Goal: Task Accomplishment & Management: Manage account settings

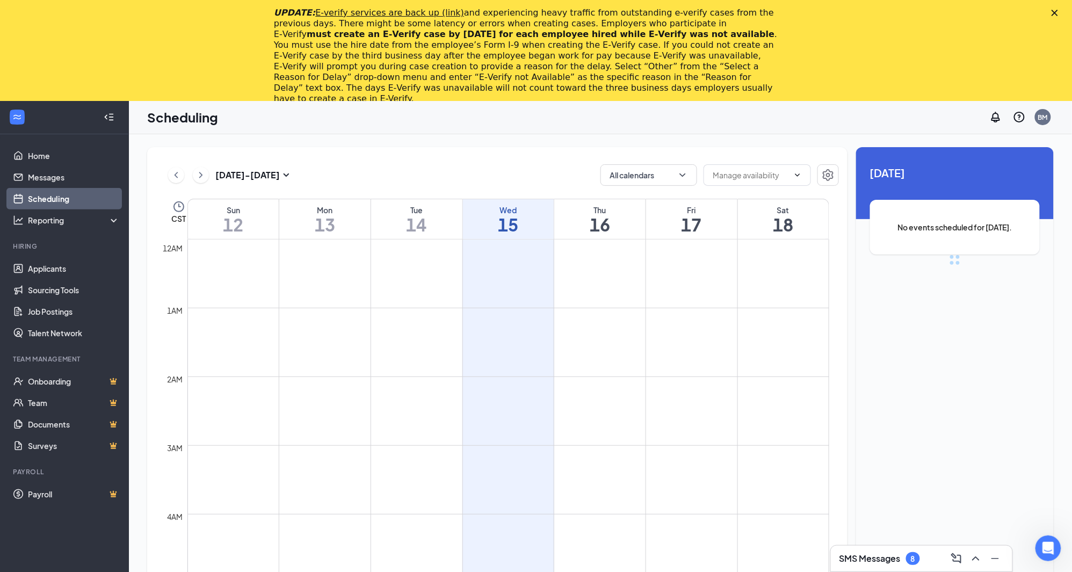
scroll to position [528, 0]
click at [74, 263] on link "Applicants" at bounding box center [74, 268] width 92 height 21
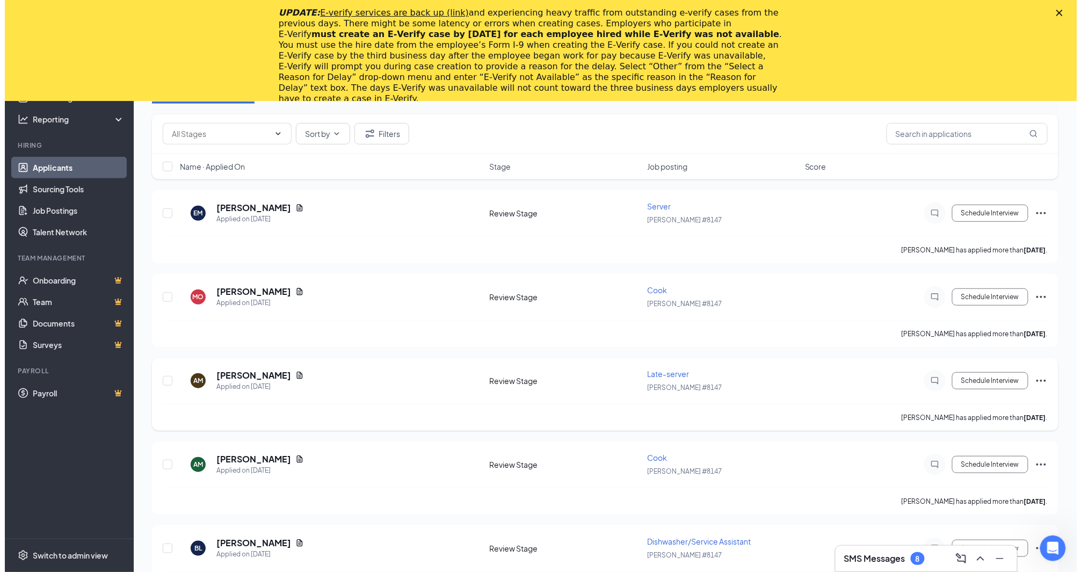
scroll to position [119, 0]
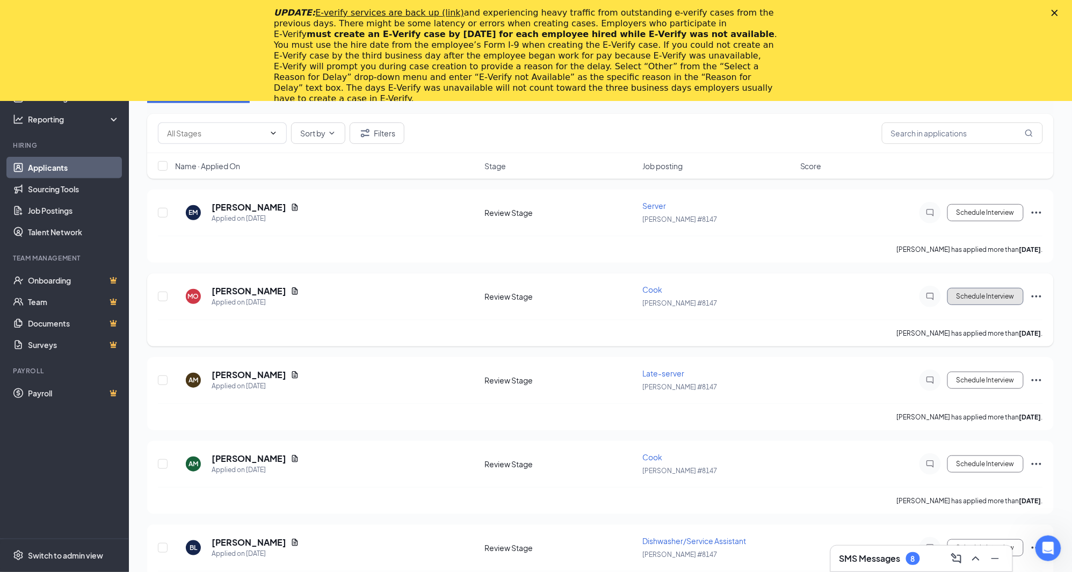
click at [975, 293] on button "Schedule Interview" at bounding box center [986, 296] width 76 height 17
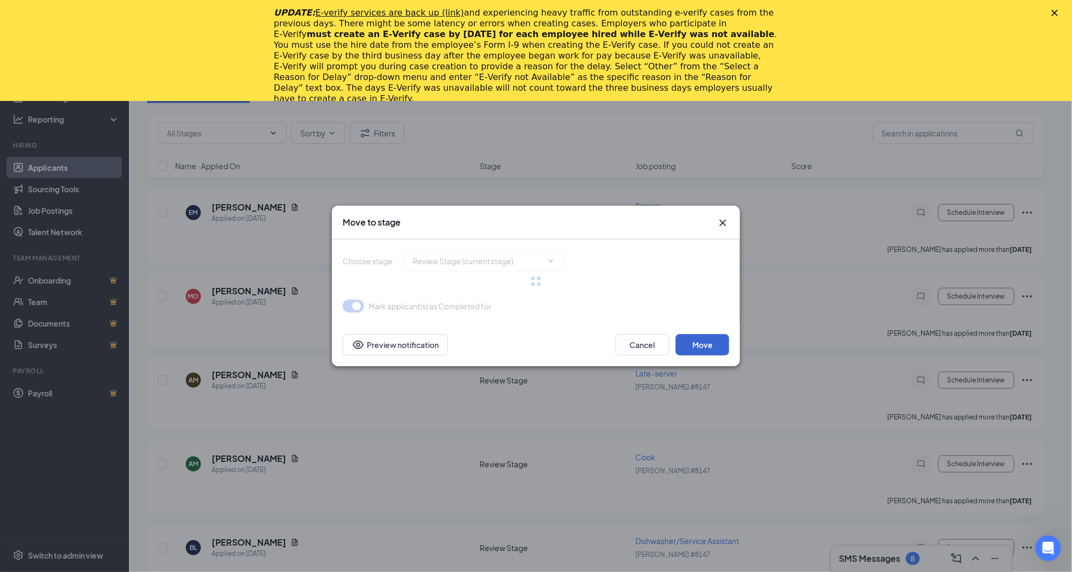
type input "Onsite Interview (next stage)"
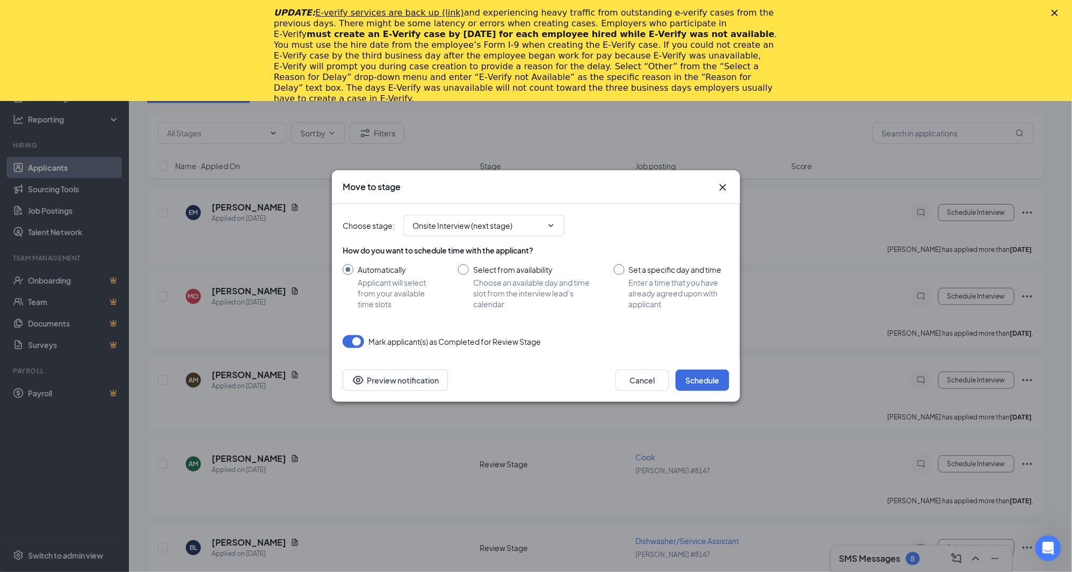
click at [725, 189] on icon "Cross" at bounding box center [723, 187] width 13 height 13
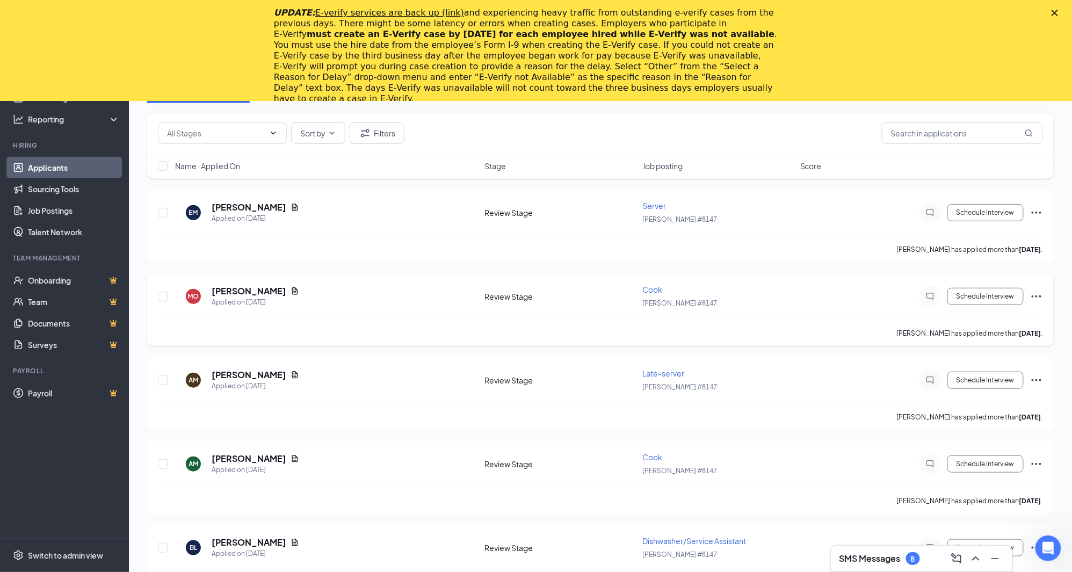
click at [277, 286] on div "[PERSON_NAME]" at bounding box center [256, 291] width 88 height 12
click at [292, 288] on icon "Document" at bounding box center [295, 290] width 6 height 7
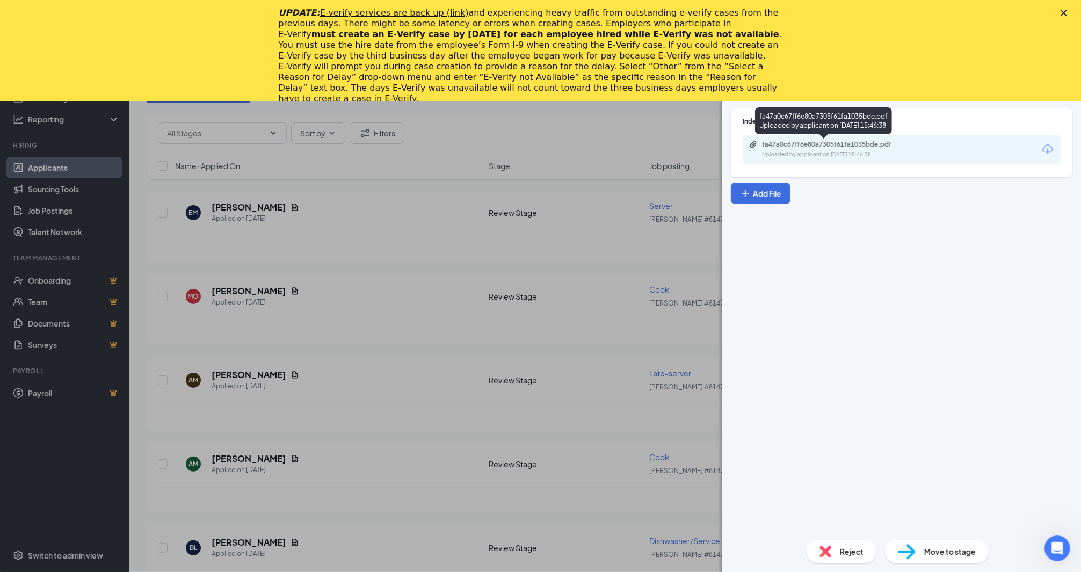
click at [843, 143] on div "fa47a0c67ff6e80a7305f61fa1035bde.pdf" at bounding box center [837, 144] width 150 height 9
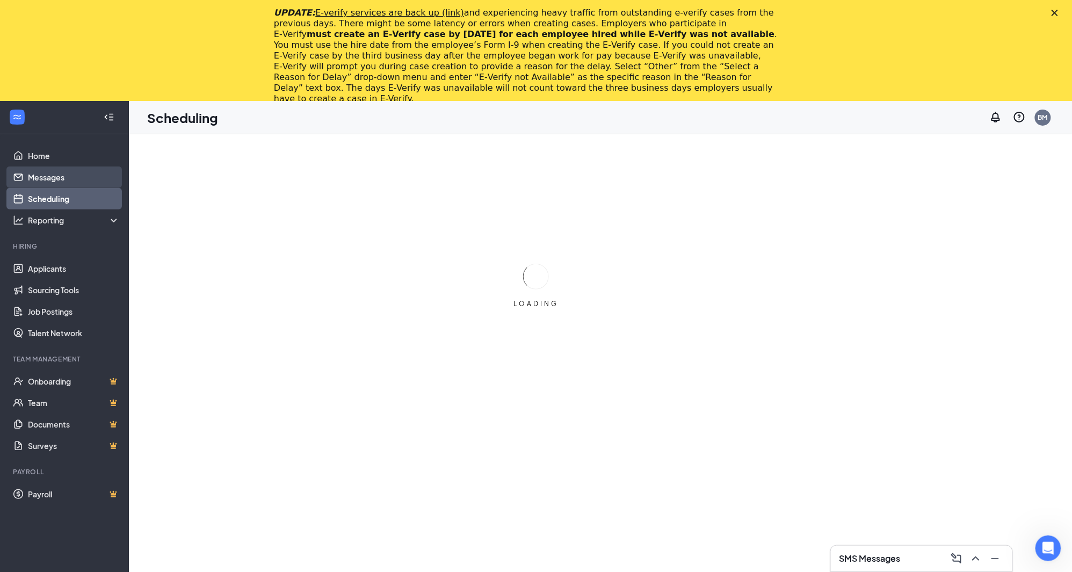
click at [52, 169] on link "Messages" at bounding box center [74, 177] width 92 height 21
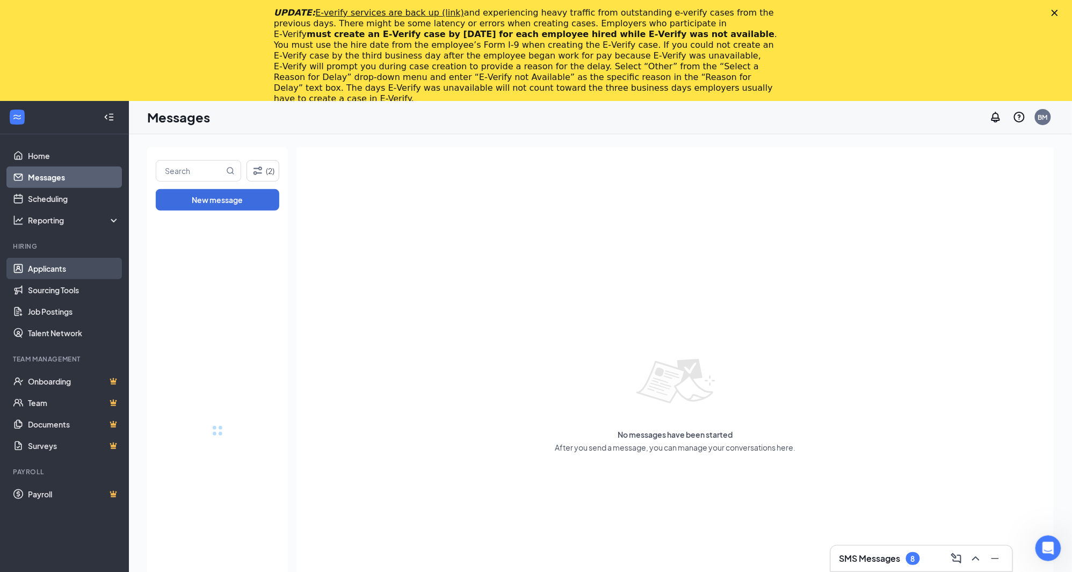
click at [54, 262] on link "Applicants" at bounding box center [74, 268] width 92 height 21
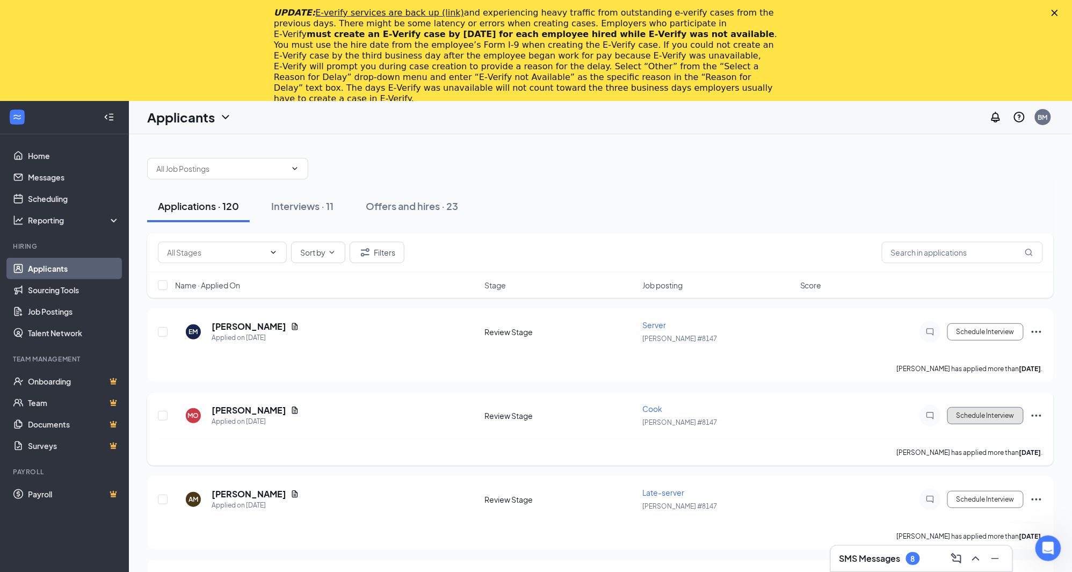
click at [1011, 420] on button "Schedule Interview" at bounding box center [986, 415] width 76 height 17
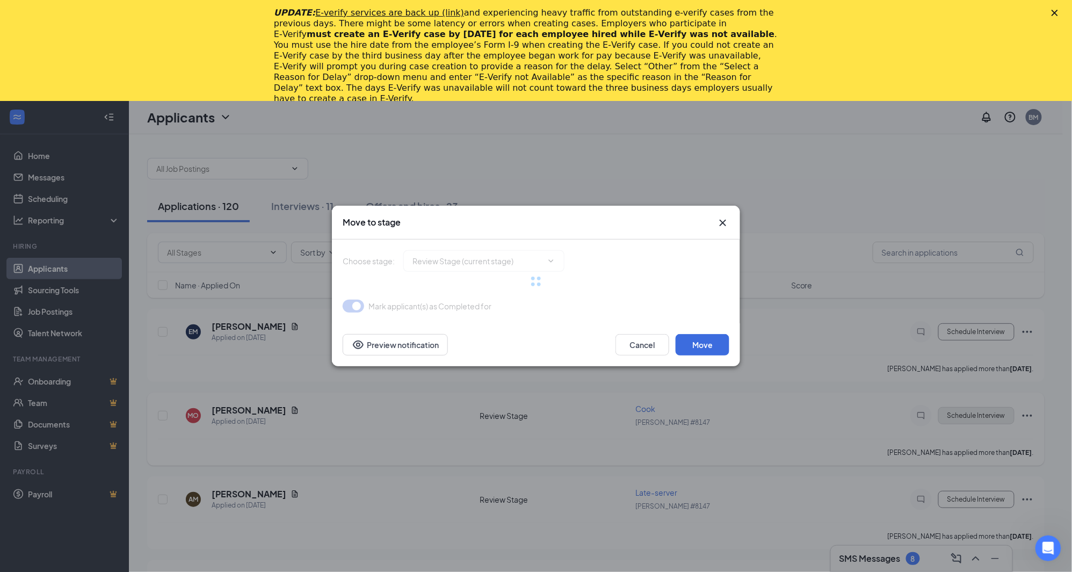
type input "Onsite Interview (next stage)"
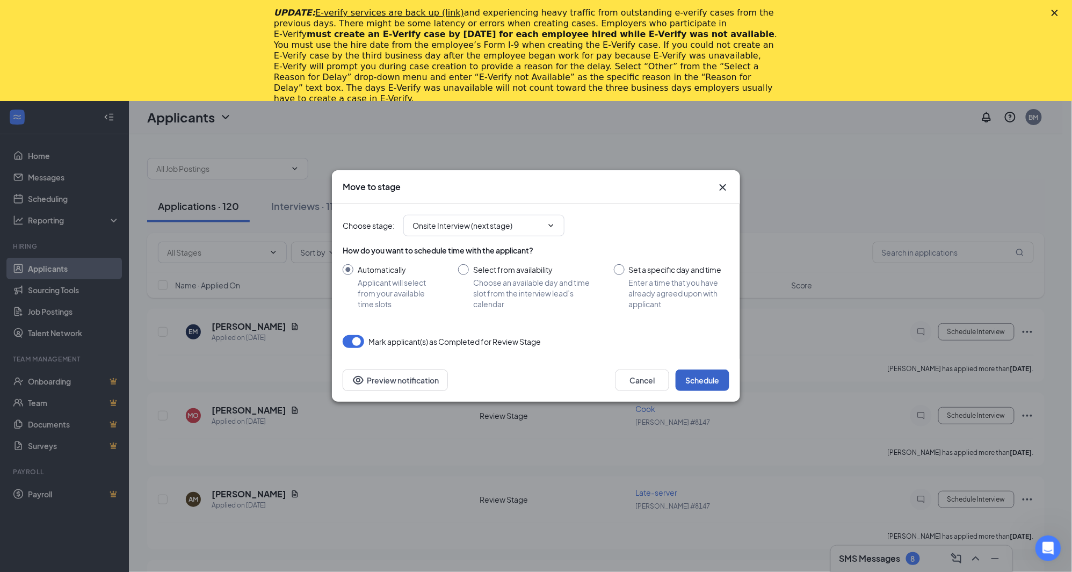
click at [702, 374] on button "Schedule" at bounding box center [703, 380] width 54 height 21
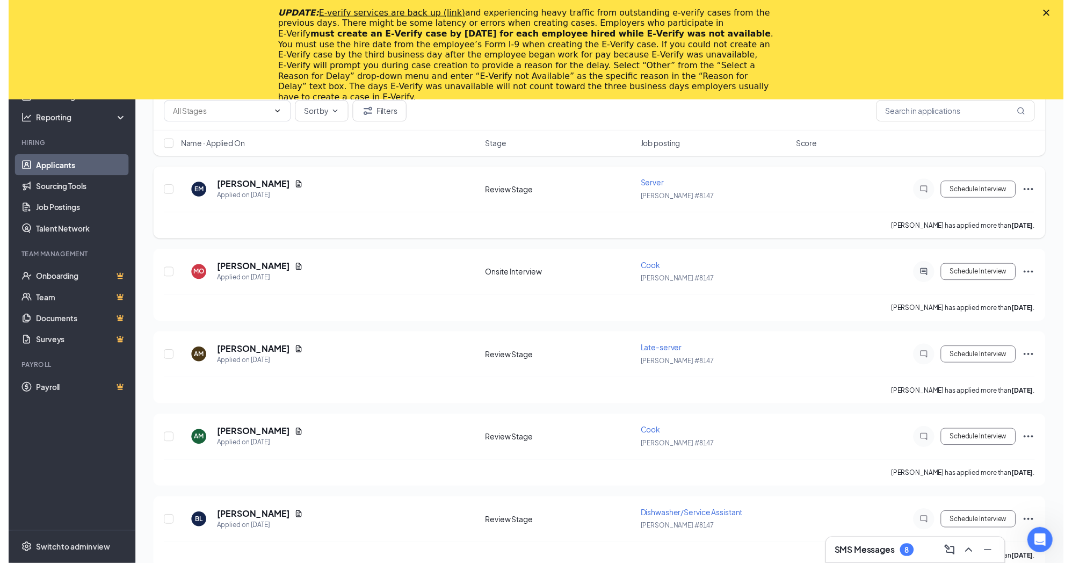
scroll to position [179, 0]
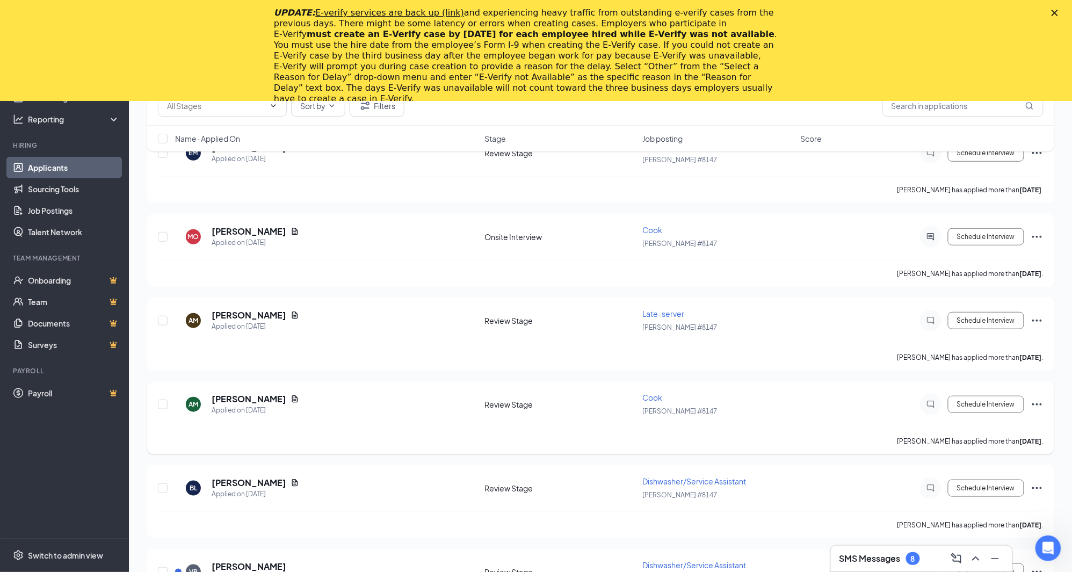
click at [306, 401] on div "AM Angelito Masterson Applied on Oct 13" at bounding box center [326, 404] width 303 height 23
click at [299, 399] on icon "Document" at bounding box center [295, 399] width 9 height 9
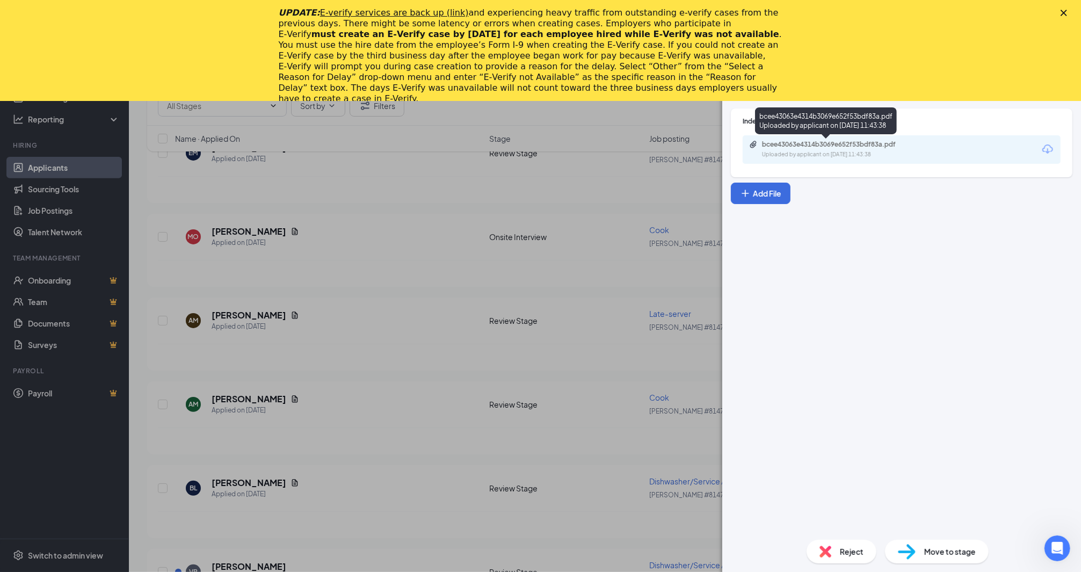
click at [794, 148] on div "bcee43063e4314b3069e652f53bdf83a.pdf" at bounding box center [837, 144] width 150 height 9
click at [706, 109] on div "AM Angelito Masterson Cook at Denny's #8147 Add a tag Application Messages Feed…" at bounding box center [540, 286] width 1081 height 572
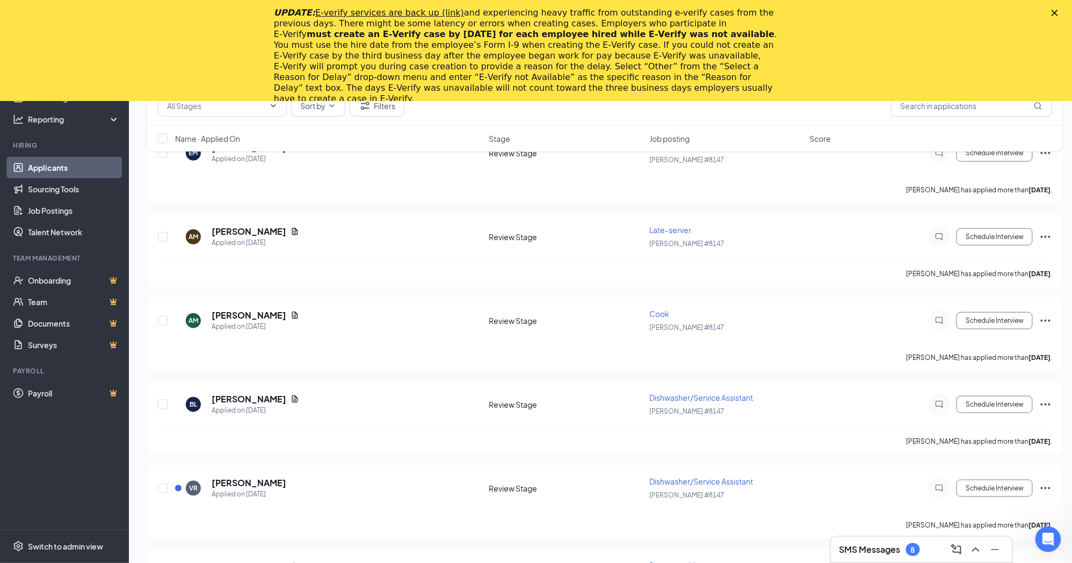
click at [1058, 10] on icon "Close" at bounding box center [1055, 13] width 6 height 6
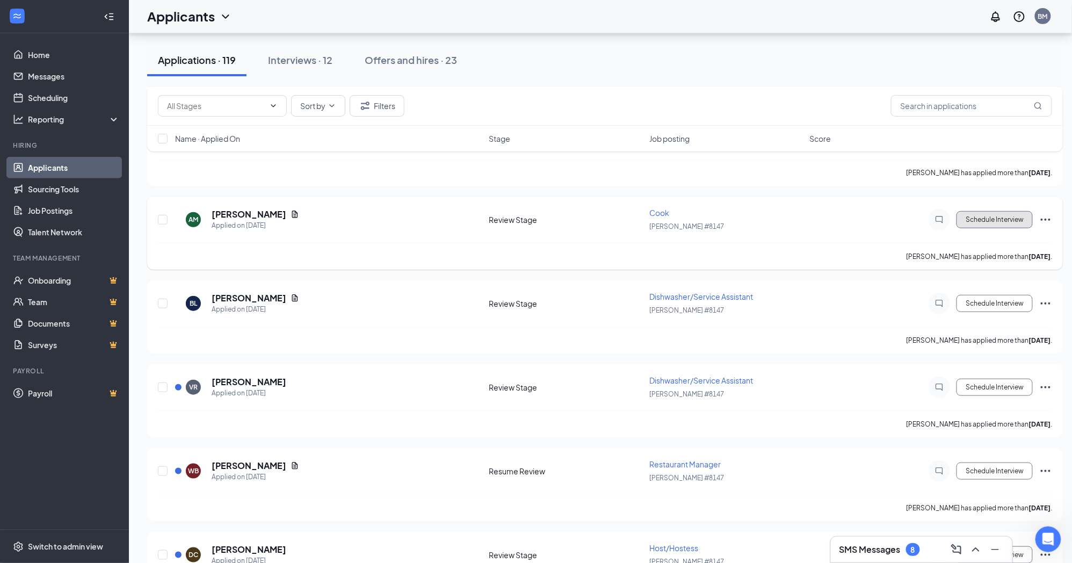
click at [1006, 212] on button "Schedule Interview" at bounding box center [995, 219] width 76 height 17
type input "Review Stage (current stage)"
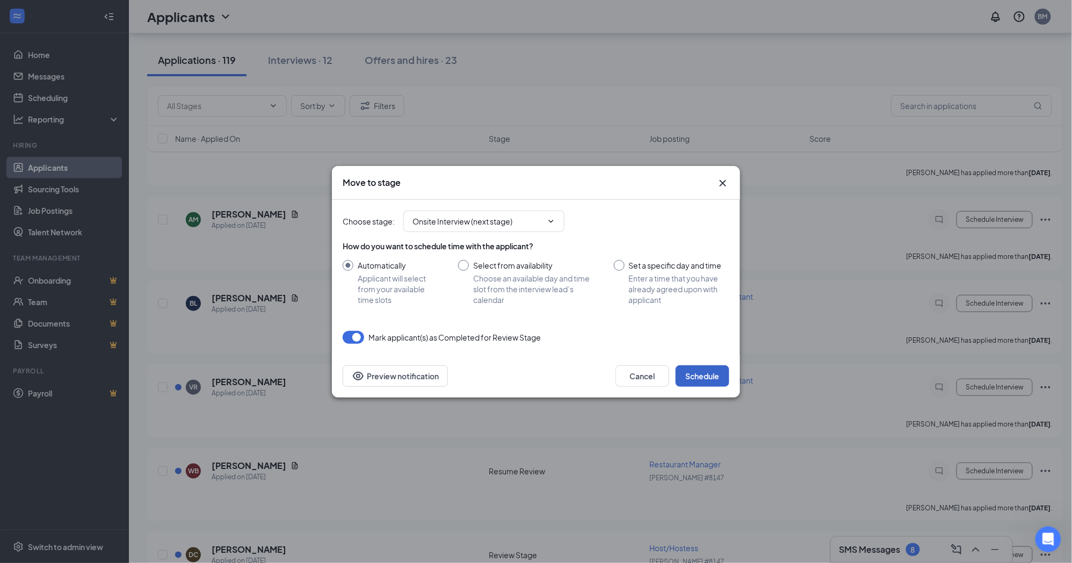
click at [711, 372] on button "Schedule" at bounding box center [703, 375] width 54 height 21
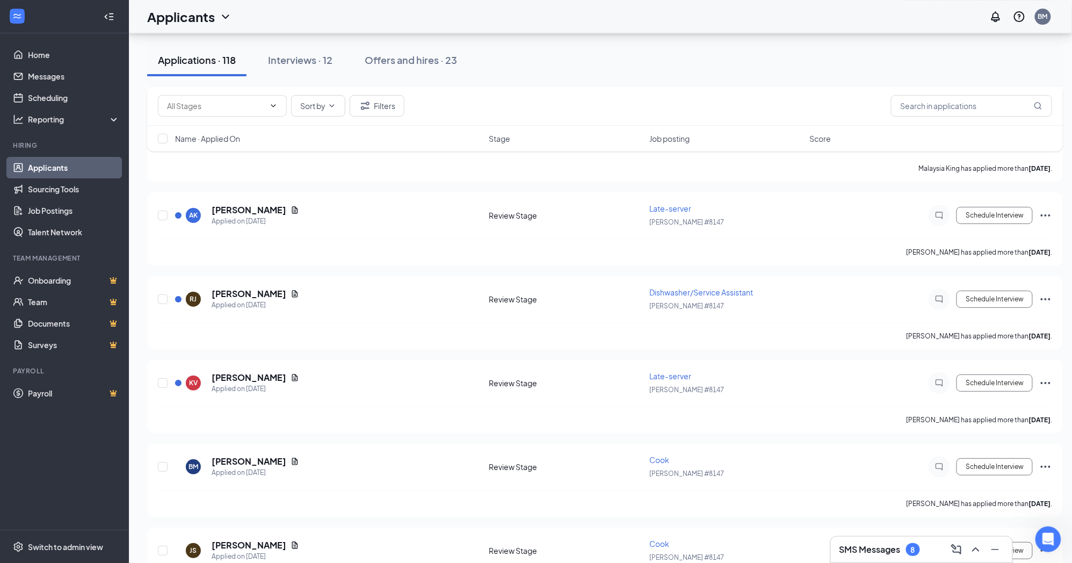
scroll to position [3043, 0]
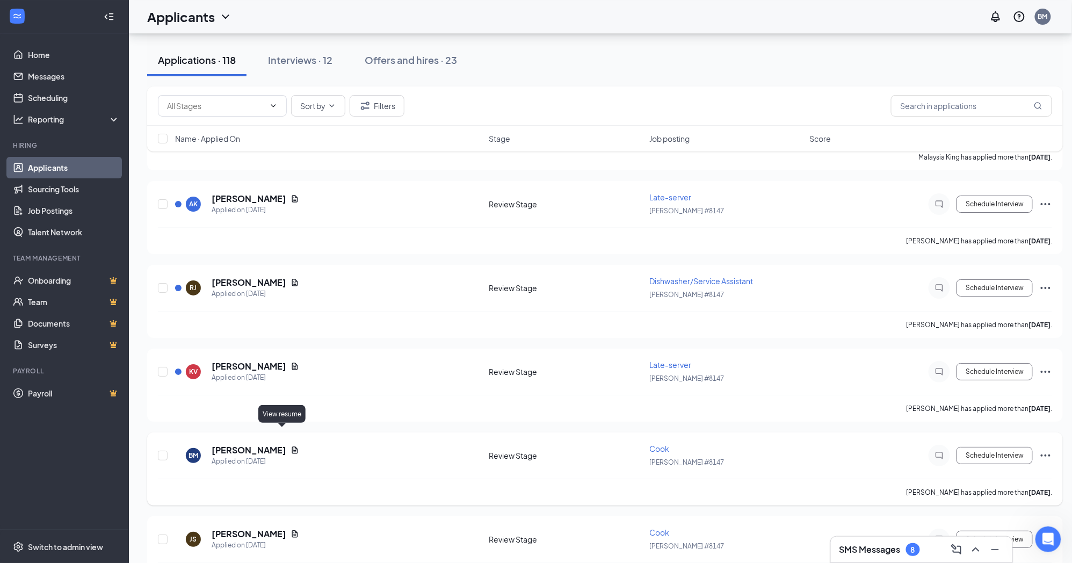
click at [292, 446] on icon "Document" at bounding box center [295, 449] width 6 height 7
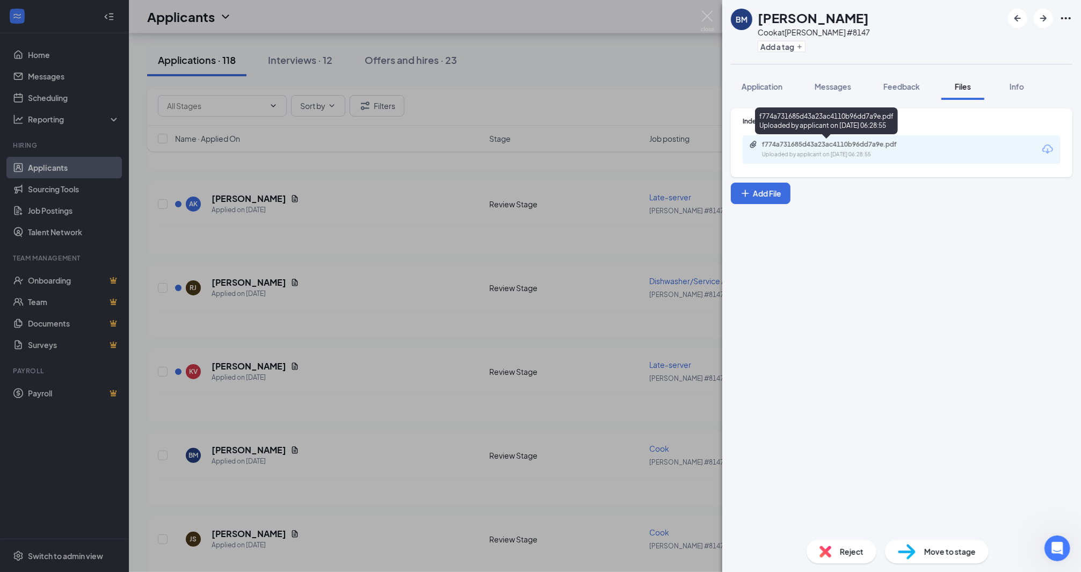
click at [786, 148] on div "f774a731685d43a23ac4110b96dd7a9e.pdf Uploaded by applicant on Oct 01, 2025 at 0…" at bounding box center [836, 149] width 174 height 19
click at [712, 16] on img at bounding box center [707, 21] width 13 height 21
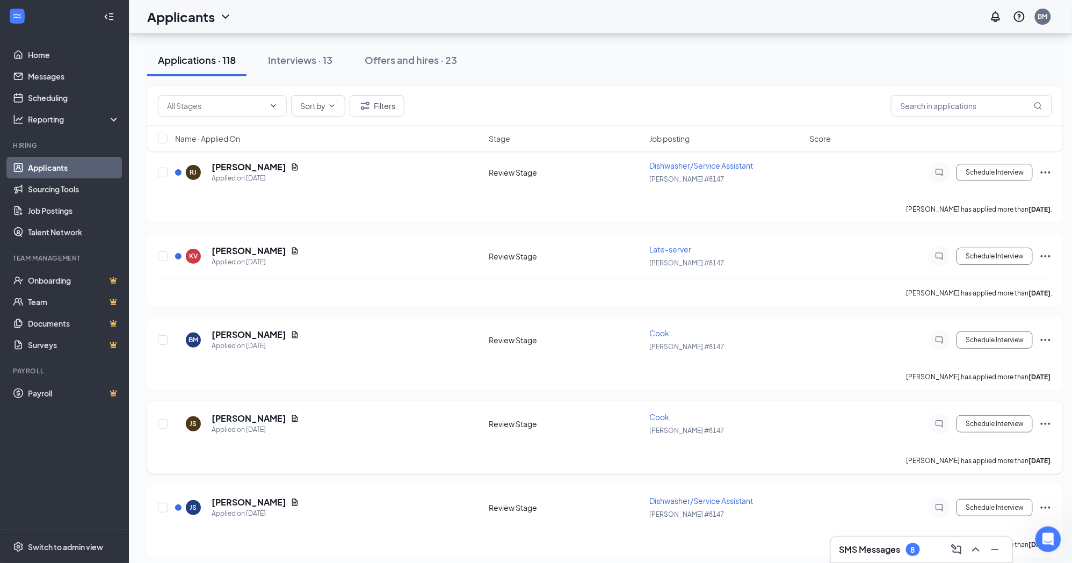
scroll to position [3163, 0]
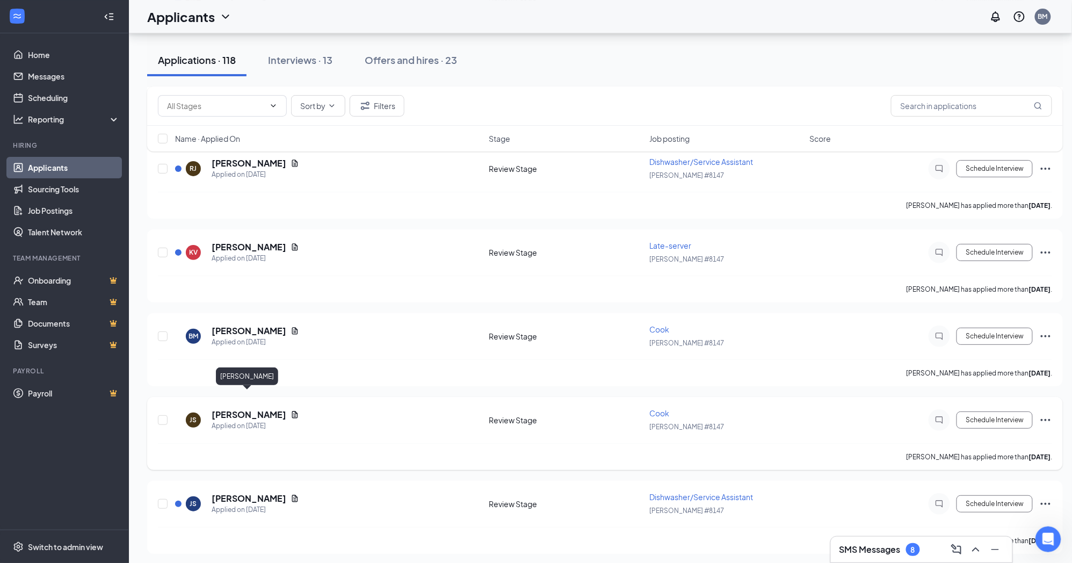
click at [277, 409] on h5 "Jeremy Sanchez" at bounding box center [249, 415] width 75 height 12
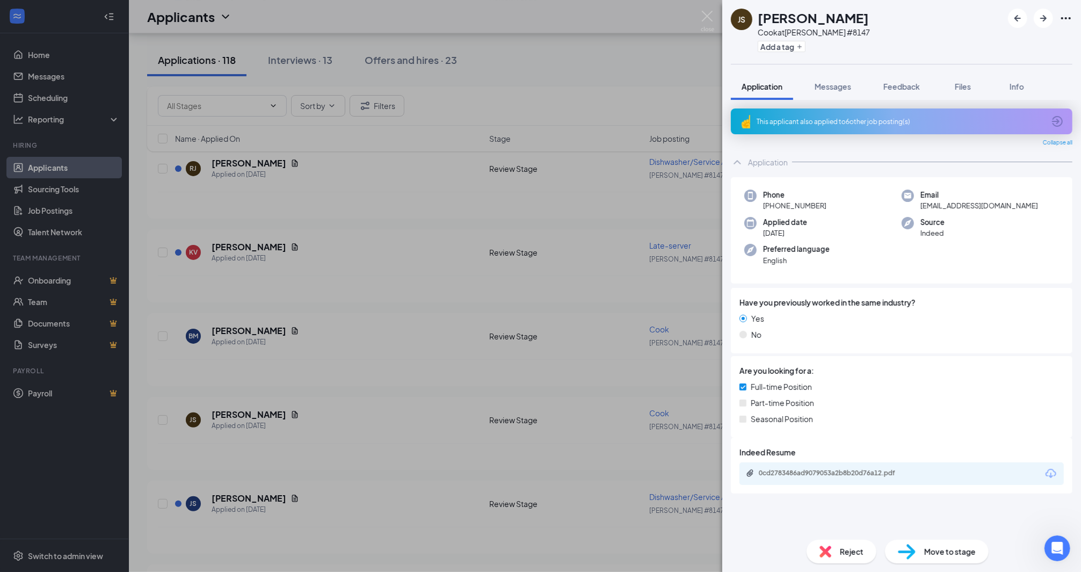
click at [287, 400] on div "JS Jeremy Sanchez Cook at Denny's #8147 Add a tag Application Messages Feedback…" at bounding box center [540, 286] width 1081 height 572
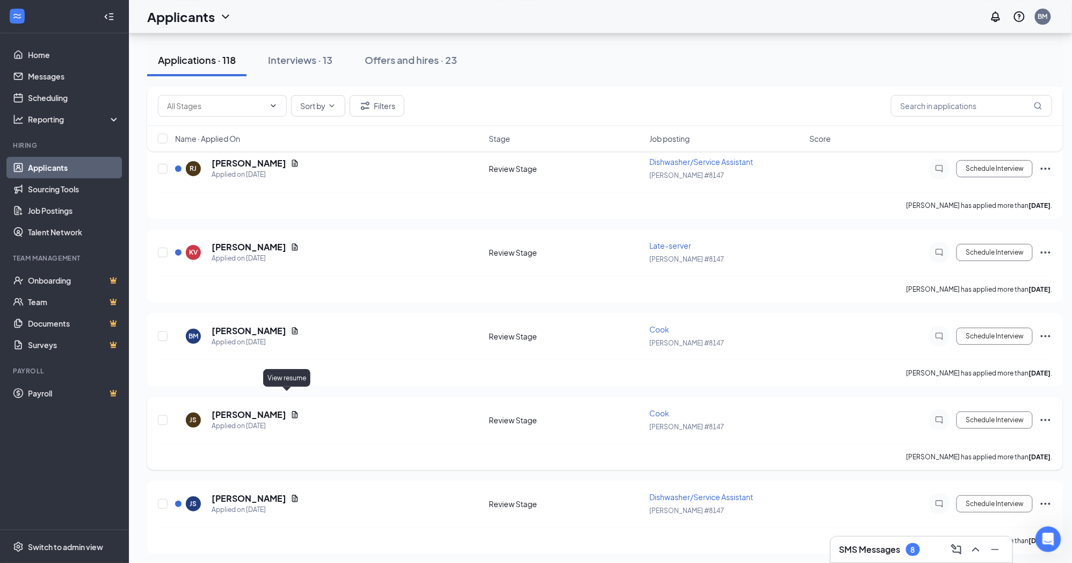
click at [292, 411] on icon "Document" at bounding box center [295, 414] width 6 height 7
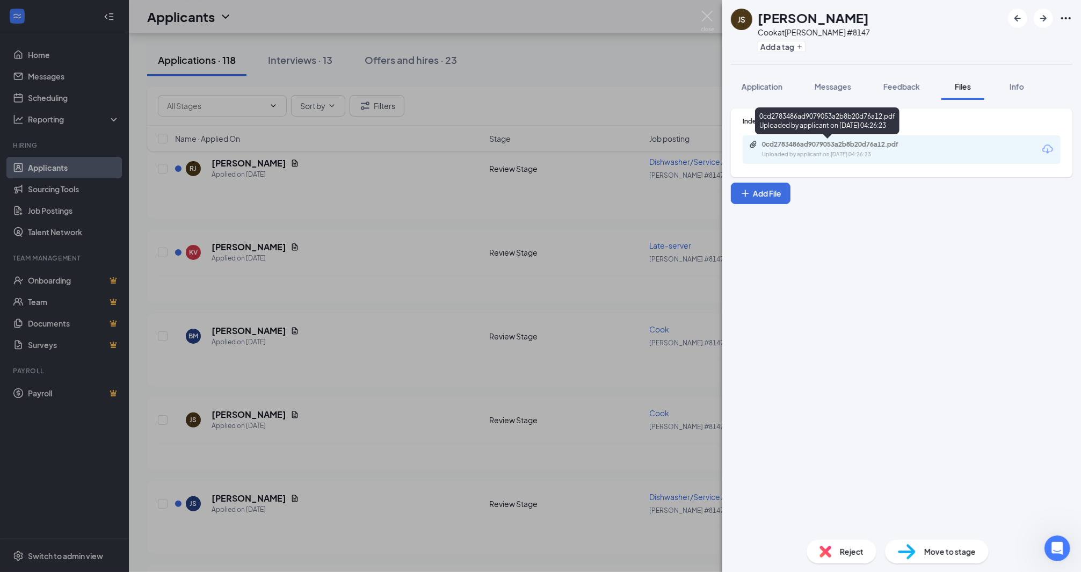
click at [772, 146] on div "0cd2783486ad9079053a2b8b20d76a12.pdf" at bounding box center [837, 144] width 150 height 9
click at [705, 17] on img at bounding box center [707, 21] width 13 height 21
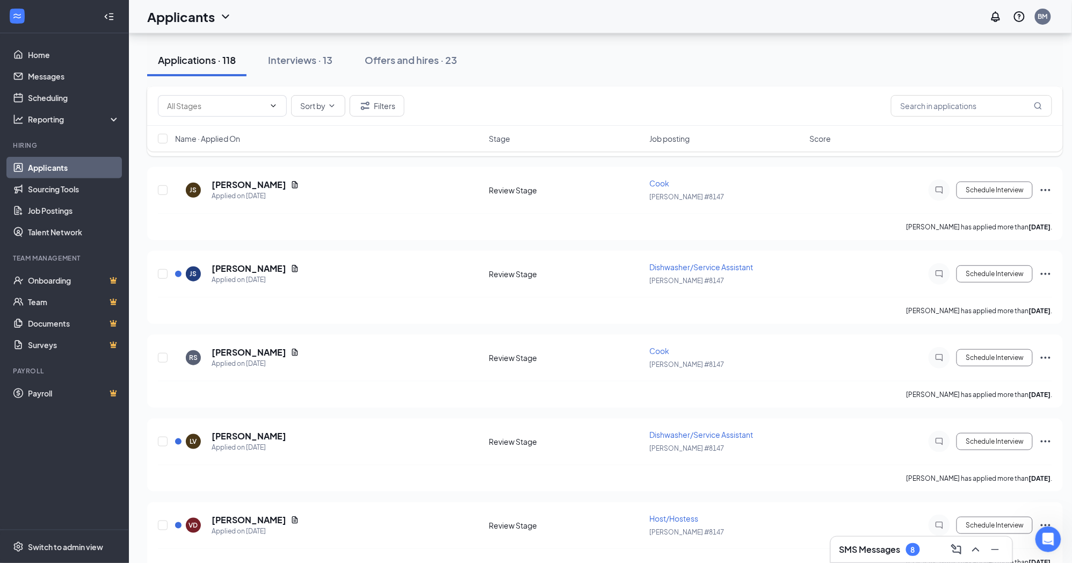
scroll to position [3402, 0]
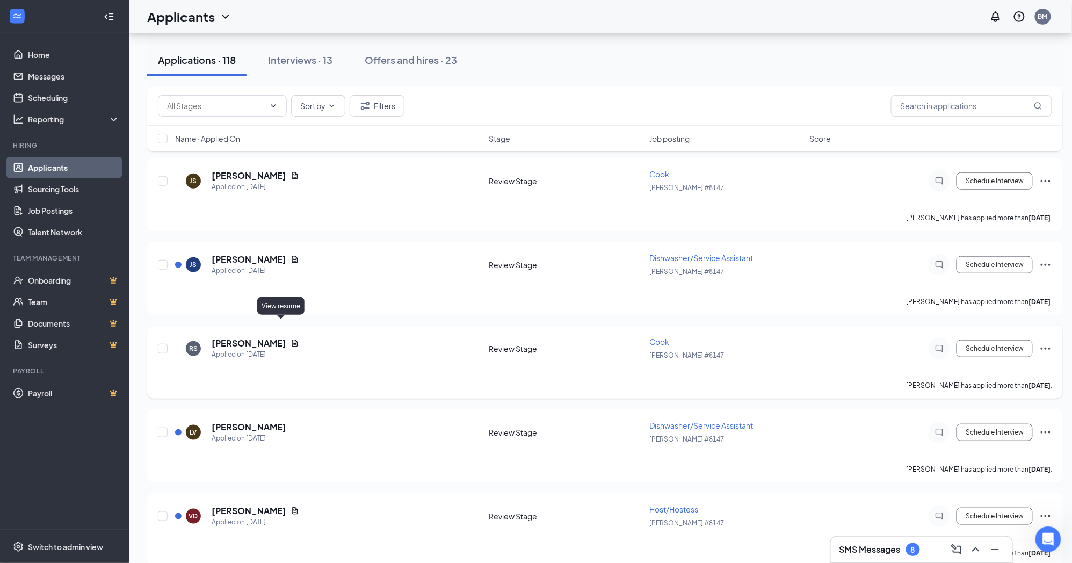
click at [291, 339] on icon "Document" at bounding box center [295, 343] width 9 height 9
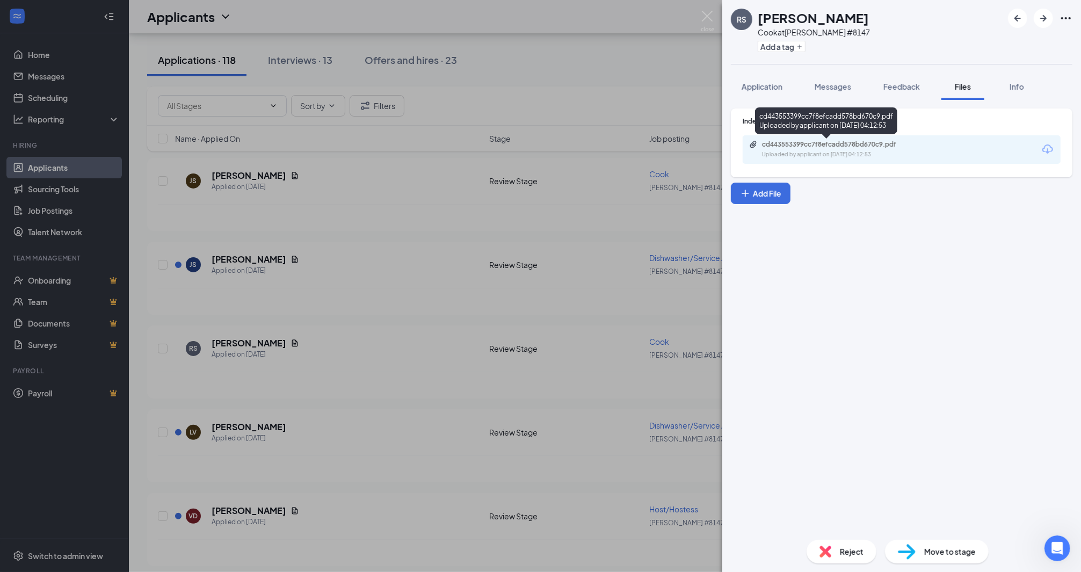
click at [774, 153] on div "Uploaded by applicant on Oct 01, 2025 at 04:12:53" at bounding box center [842, 154] width 161 height 9
click at [706, 13] on img at bounding box center [707, 21] width 13 height 21
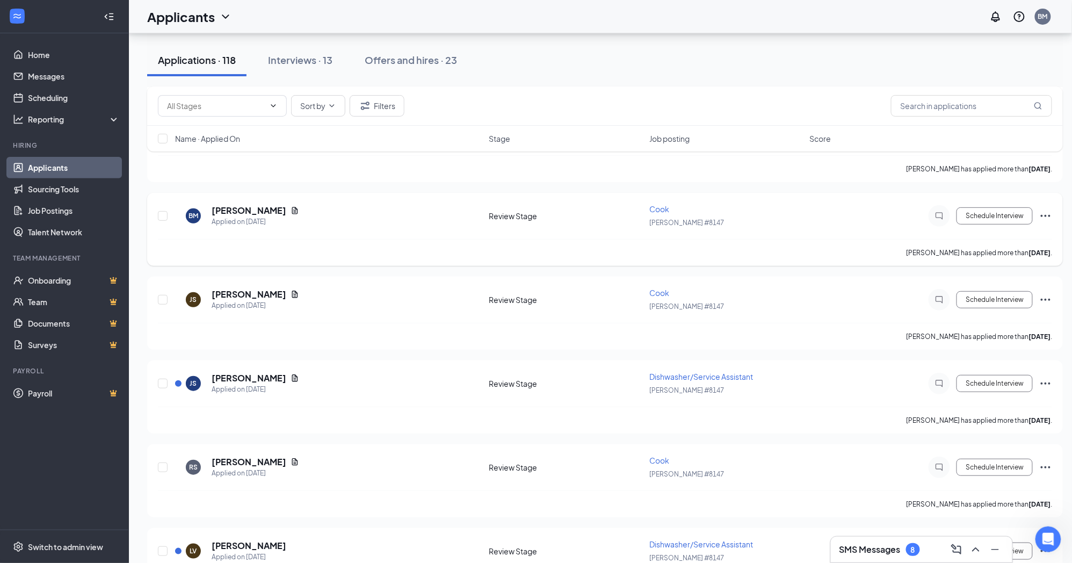
scroll to position [3282, 0]
click at [667, 303] on span "[PERSON_NAME] #8147" at bounding box center [686, 307] width 75 height 8
click at [977, 292] on button "Schedule Interview" at bounding box center [995, 300] width 76 height 17
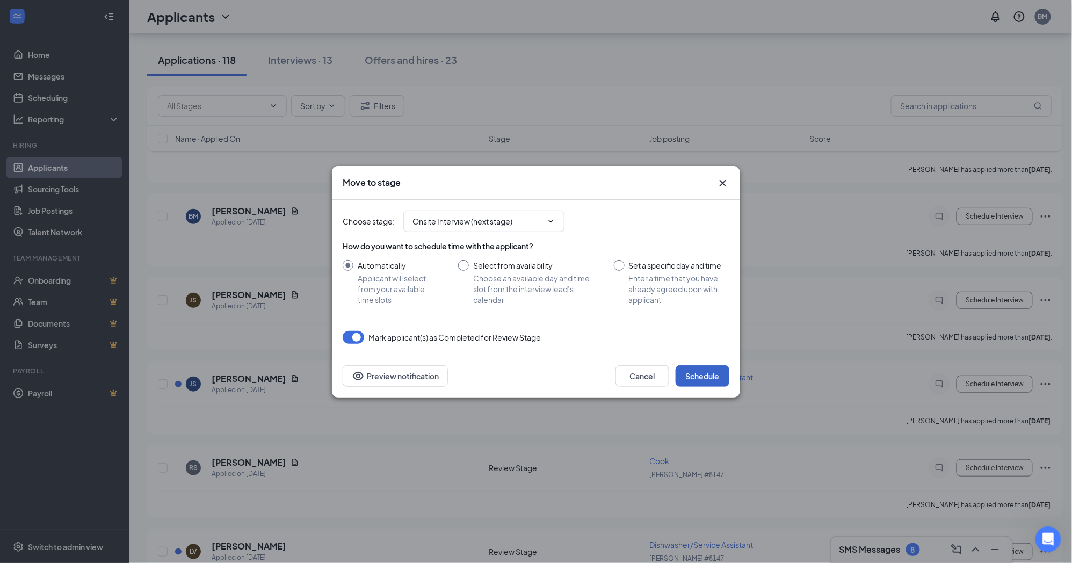
click at [697, 375] on button "Schedule" at bounding box center [703, 375] width 54 height 21
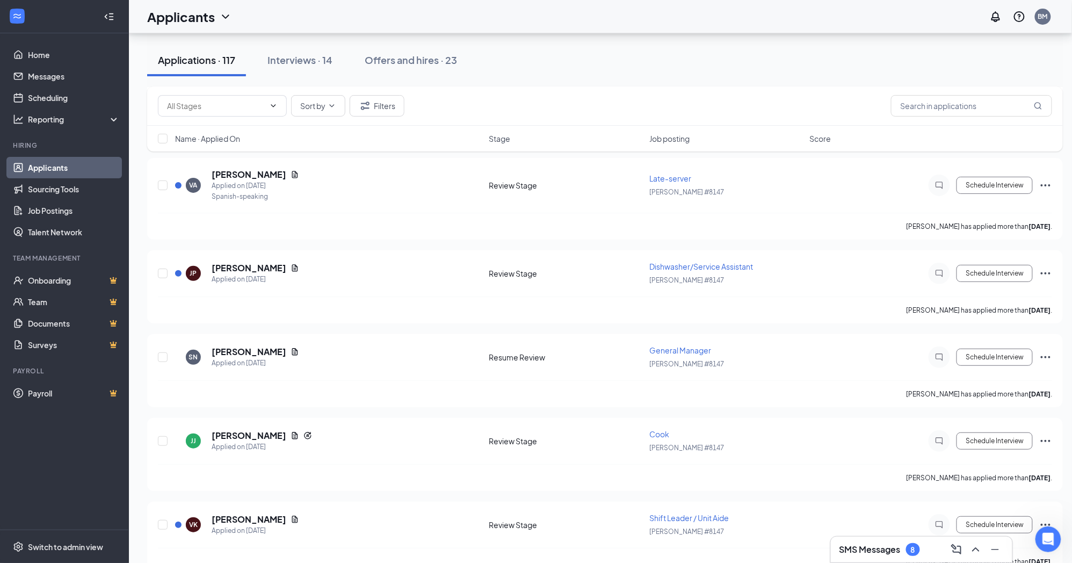
scroll to position [4834, 0]
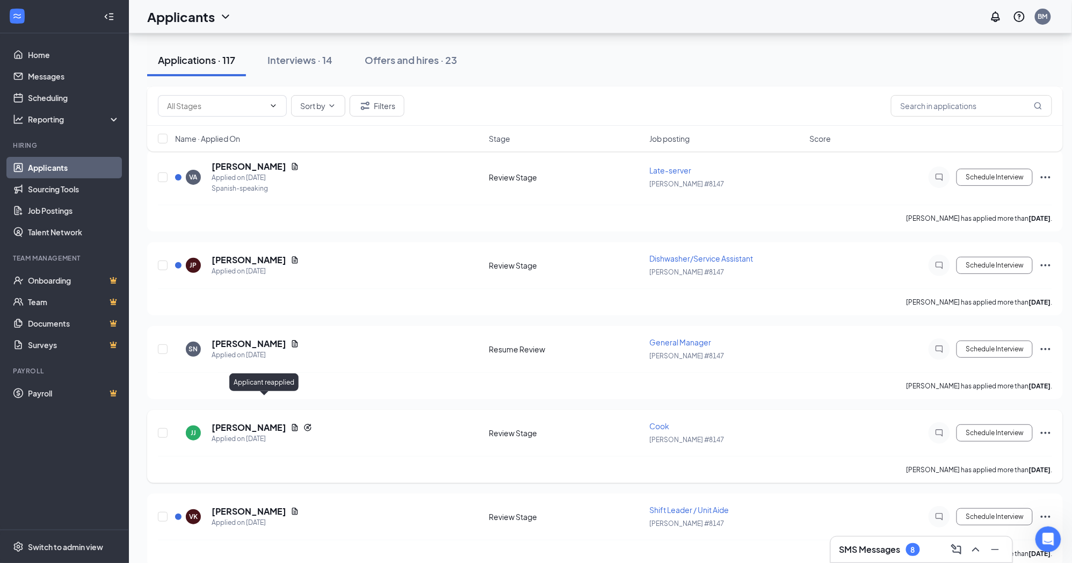
click at [304, 424] on icon "Reapply" at bounding box center [307, 427] width 7 height 7
click at [291, 423] on icon "Document" at bounding box center [295, 427] width 9 height 9
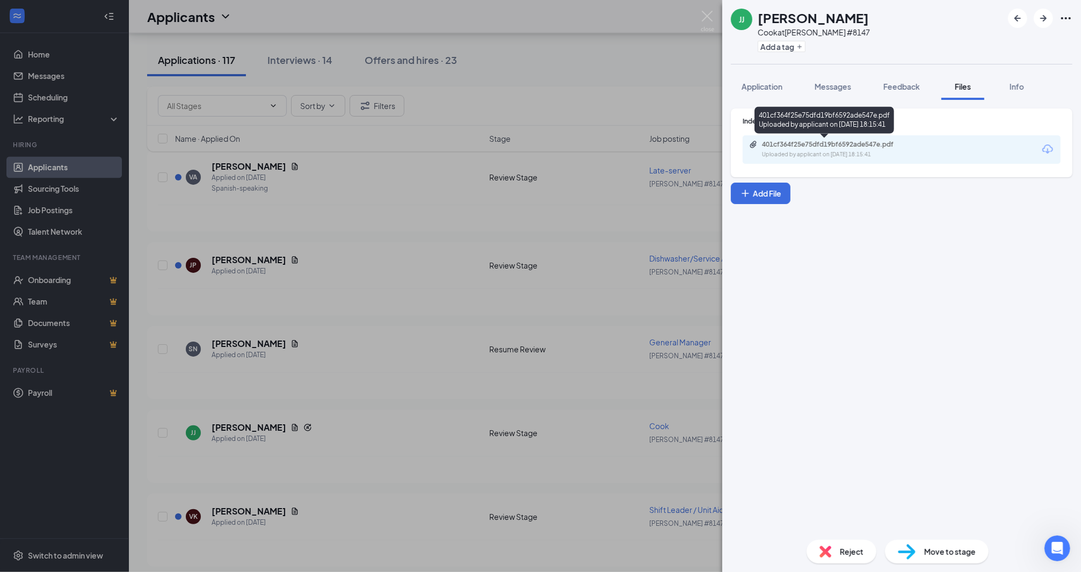
click at [828, 150] on div "Uploaded by applicant on Sep 26, 2025 at 18:15:41" at bounding box center [842, 154] width 161 height 9
click at [705, 17] on img at bounding box center [707, 21] width 13 height 21
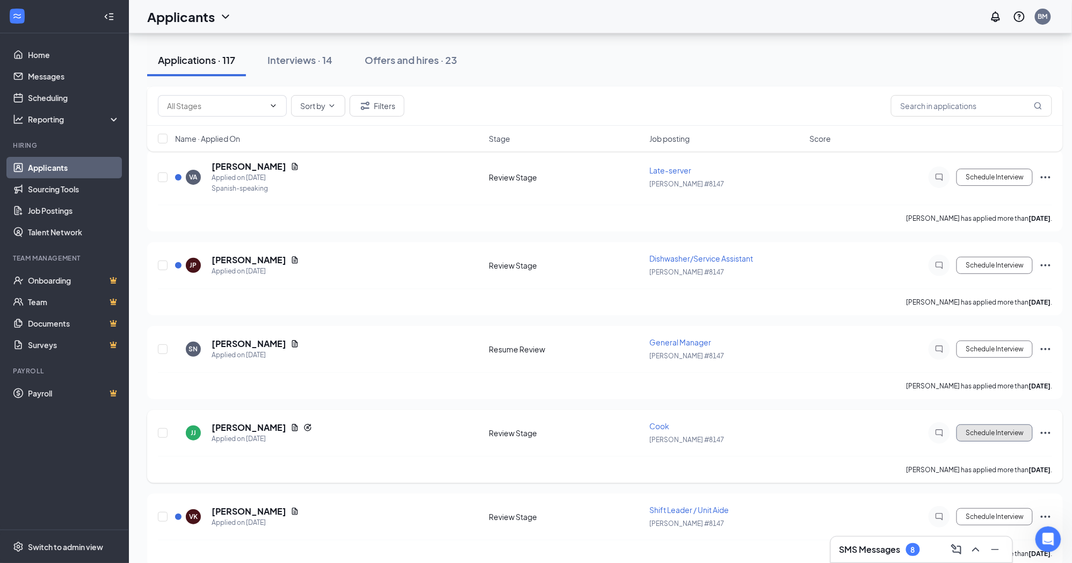
click at [975, 424] on button "Schedule Interview" at bounding box center [995, 432] width 76 height 17
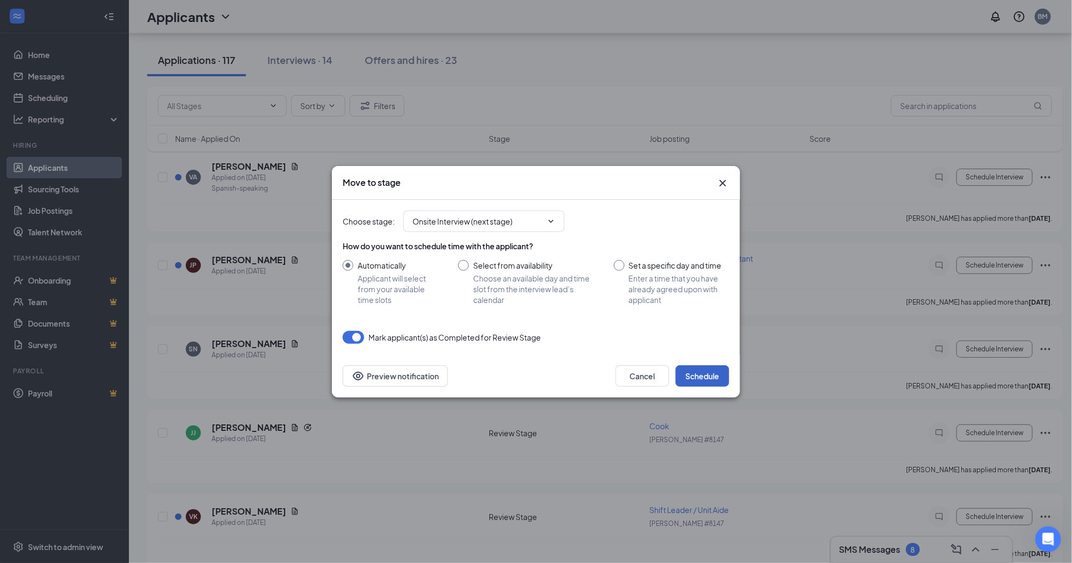
click at [696, 372] on button "Schedule" at bounding box center [703, 375] width 54 height 21
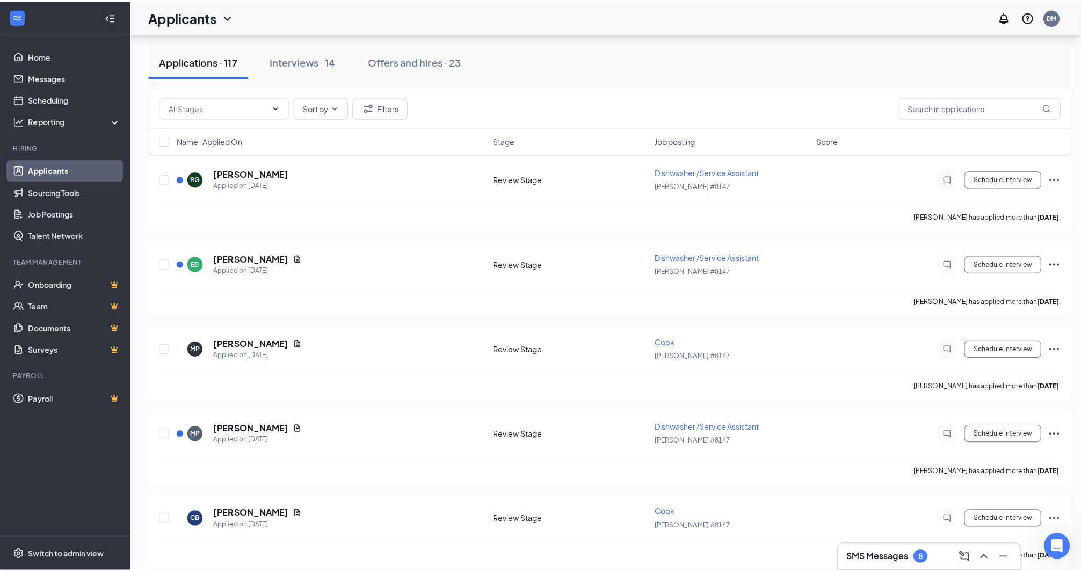
scroll to position [5431, 0]
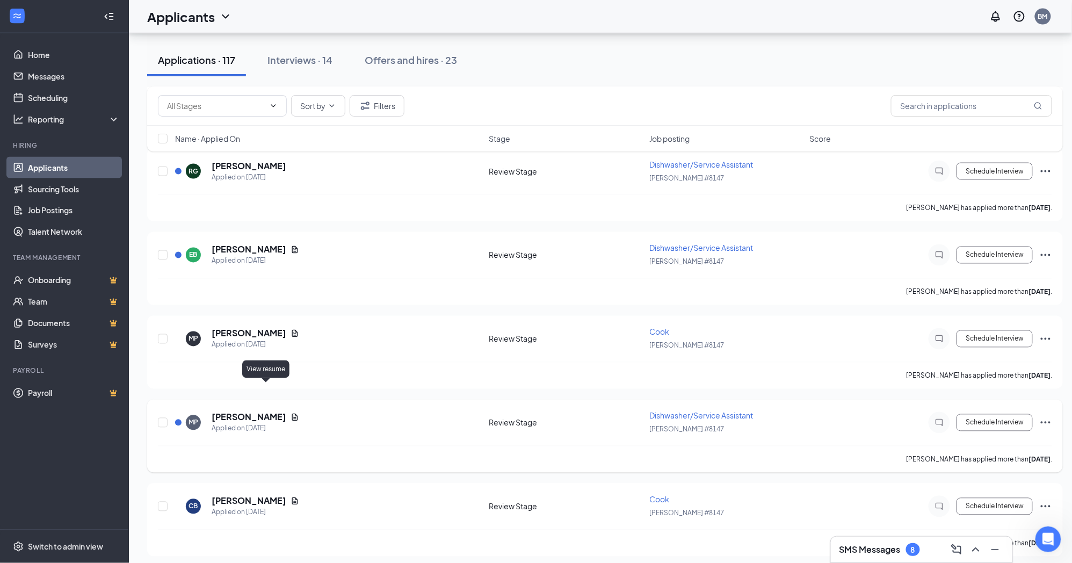
click at [291, 413] on icon "Document" at bounding box center [295, 417] width 9 height 9
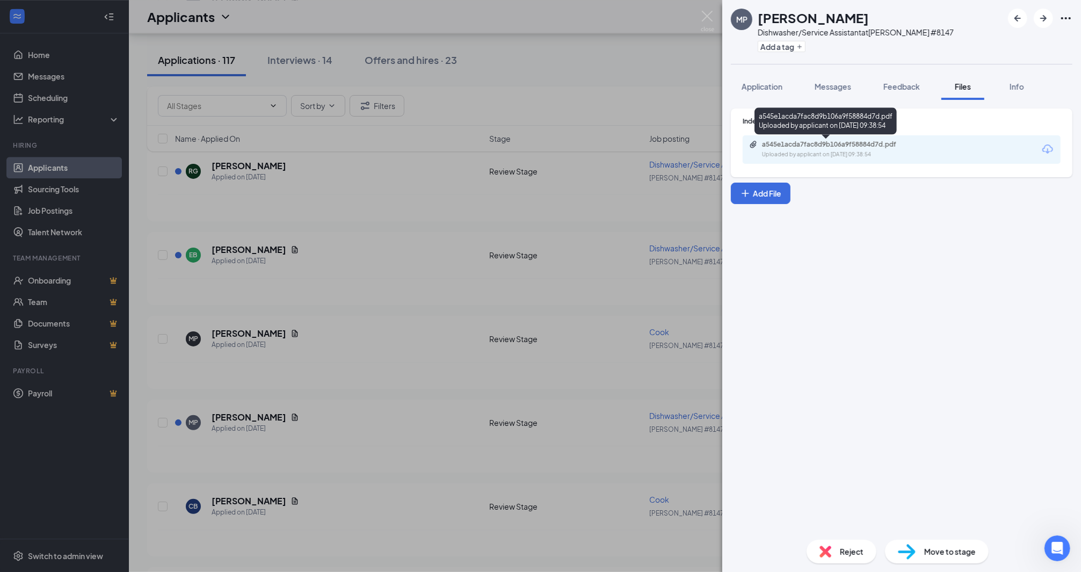
click at [859, 141] on div "a545e1acda7fac8d9b106a9f58884d7d.pdf" at bounding box center [837, 144] width 150 height 9
click at [707, 14] on img at bounding box center [707, 21] width 13 height 21
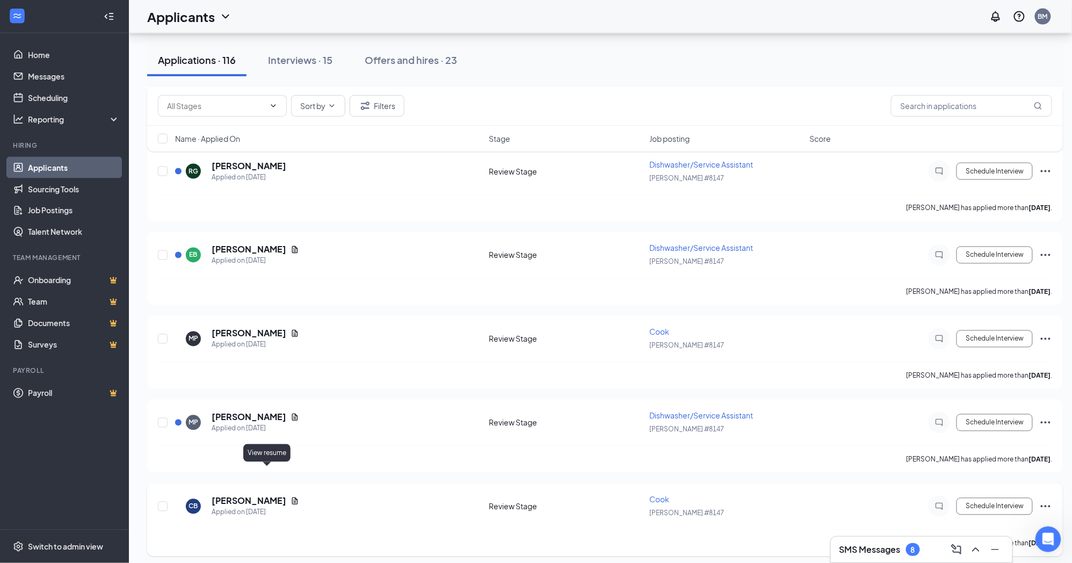
click at [291, 497] on icon "Document" at bounding box center [295, 501] width 9 height 9
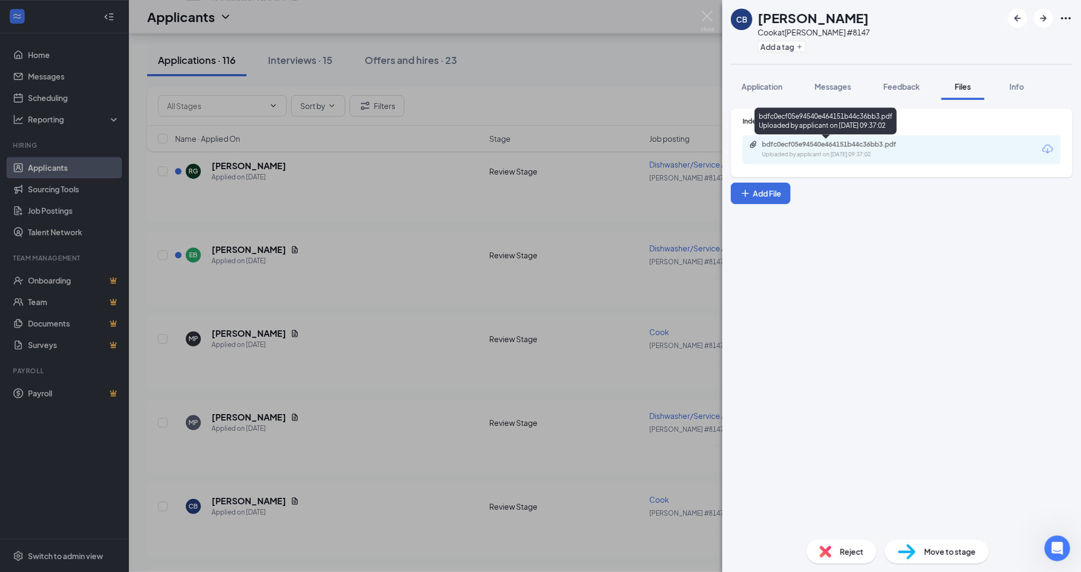
click at [913, 150] on div "Uploaded by applicant on Sep 24, 2025 at 09:37:02" at bounding box center [842, 154] width 161 height 9
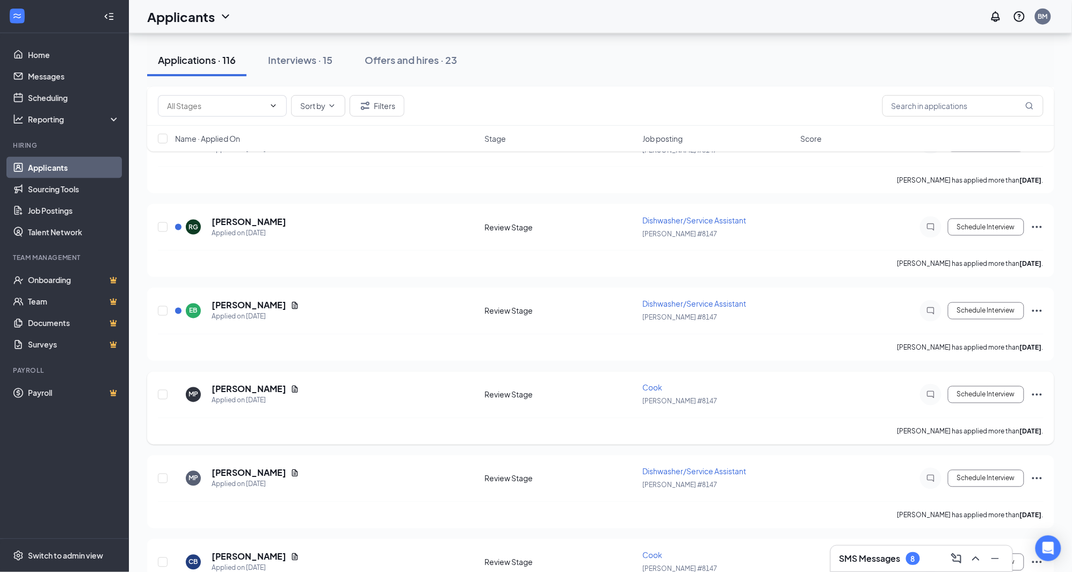
scroll to position [5491, 0]
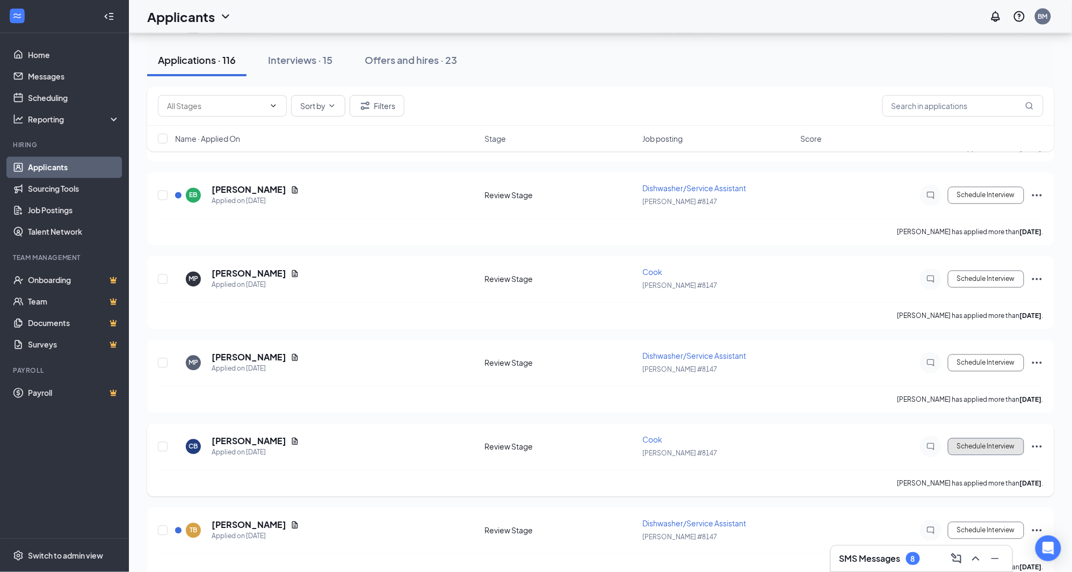
click at [995, 438] on button "Schedule Interview" at bounding box center [986, 446] width 76 height 17
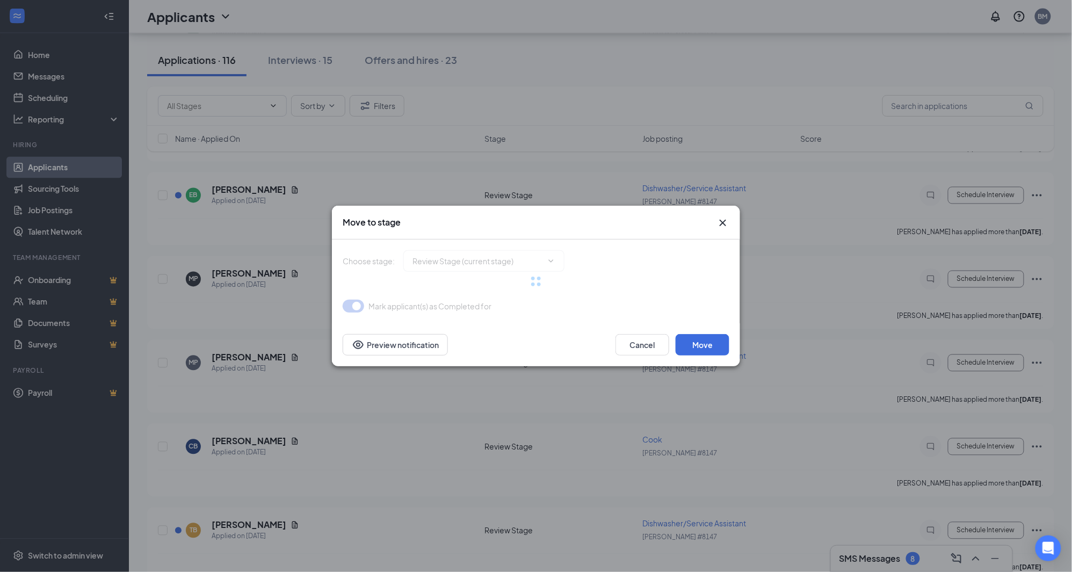
type input "Onsite Interview (next stage)"
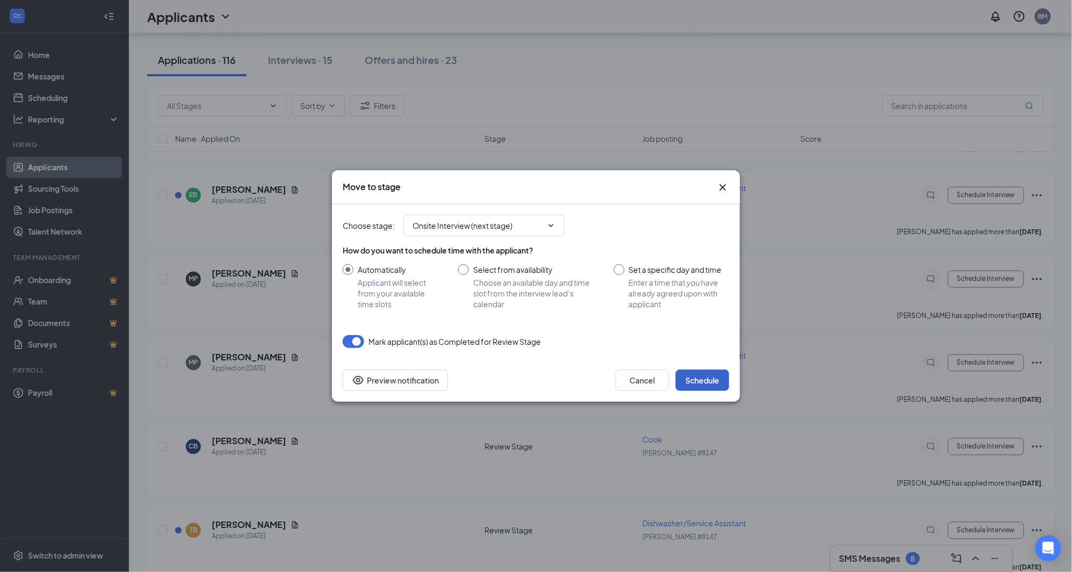
click at [697, 378] on button "Schedule" at bounding box center [703, 380] width 54 height 21
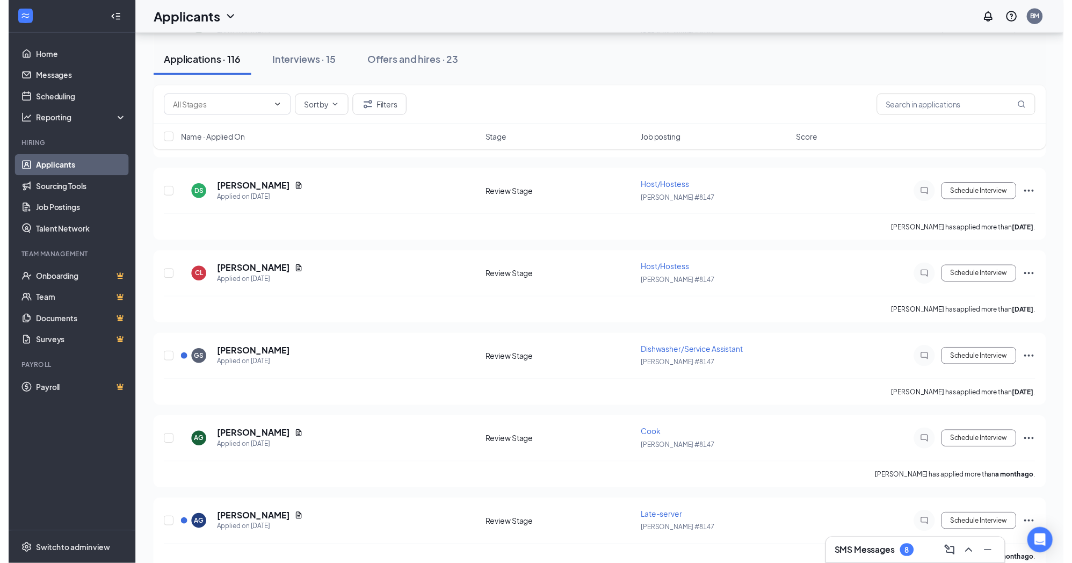
scroll to position [7042, 0]
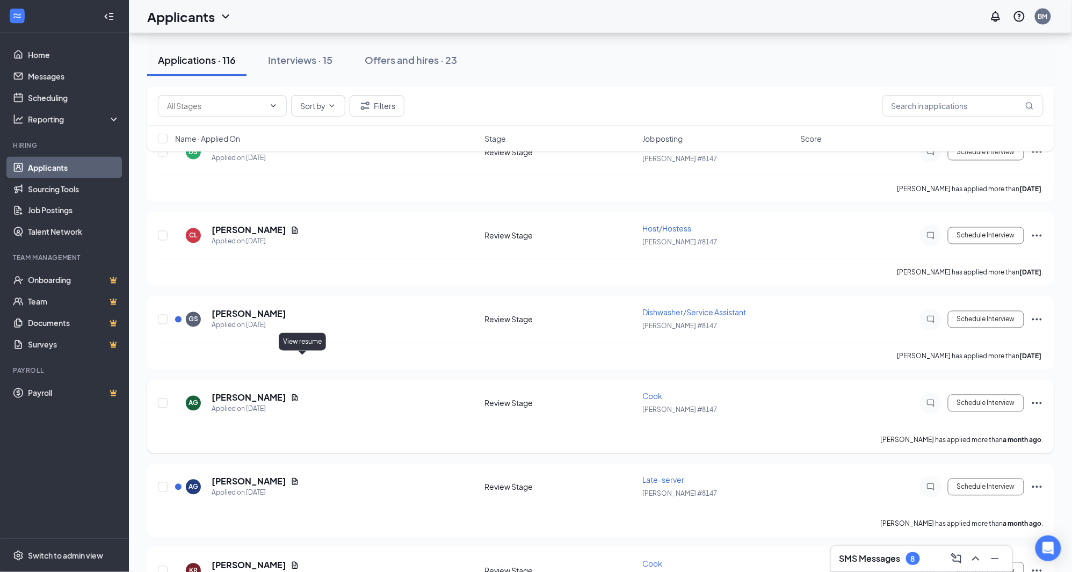
click at [298, 394] on icon "Document" at bounding box center [295, 397] width 6 height 7
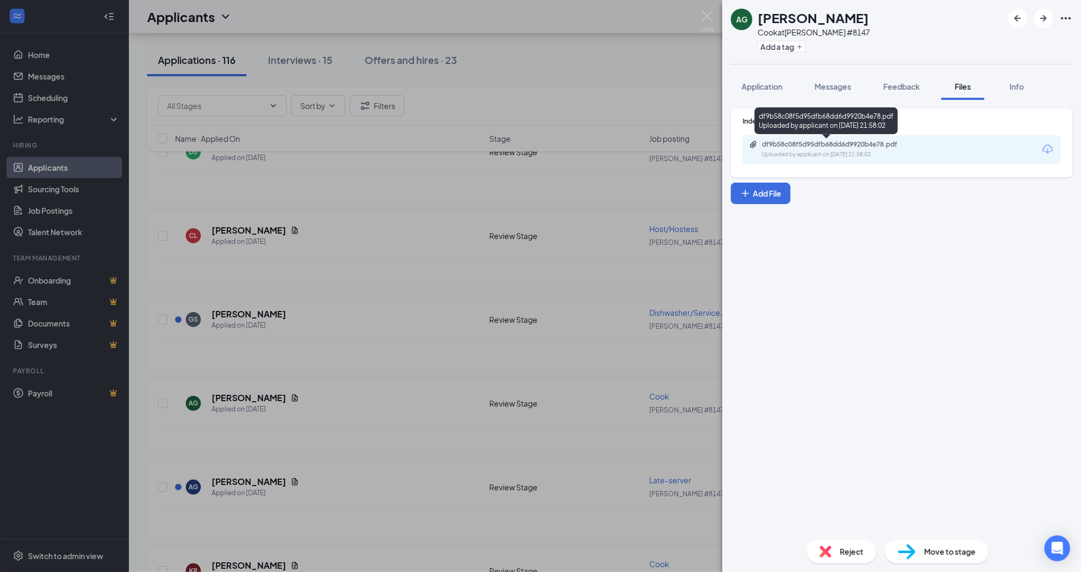
click at [785, 156] on div "Uploaded by applicant on Sep 19, 2025 at 21:58:02" at bounding box center [842, 154] width 161 height 9
click at [706, 9] on div "AG Alexander Gonzalez Cook at Denny's #8147 Add a tag Application Messages Feed…" at bounding box center [540, 286] width 1081 height 572
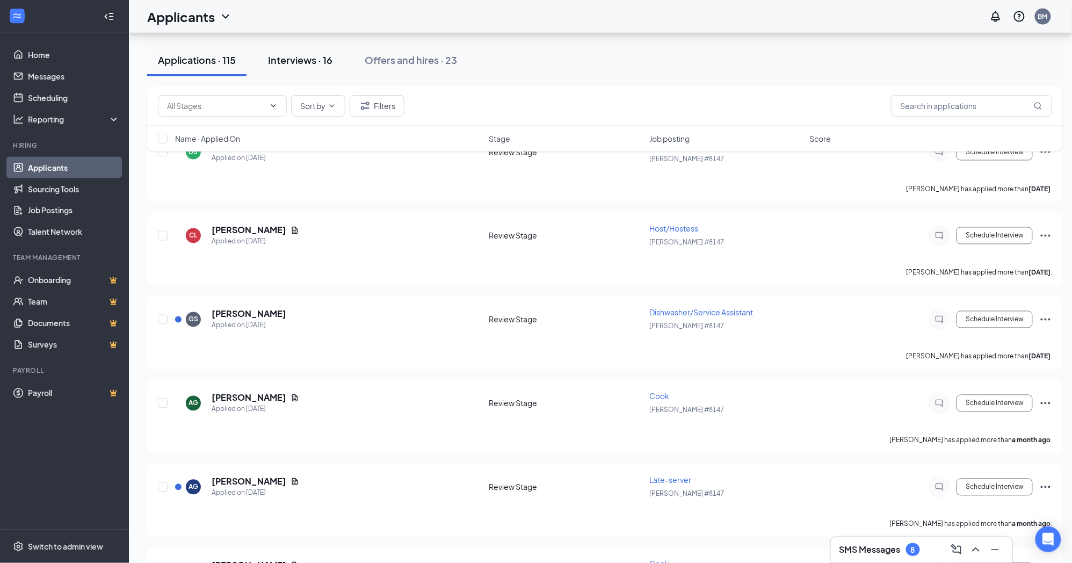
click at [302, 62] on div "Interviews · 16" at bounding box center [300, 59] width 64 height 13
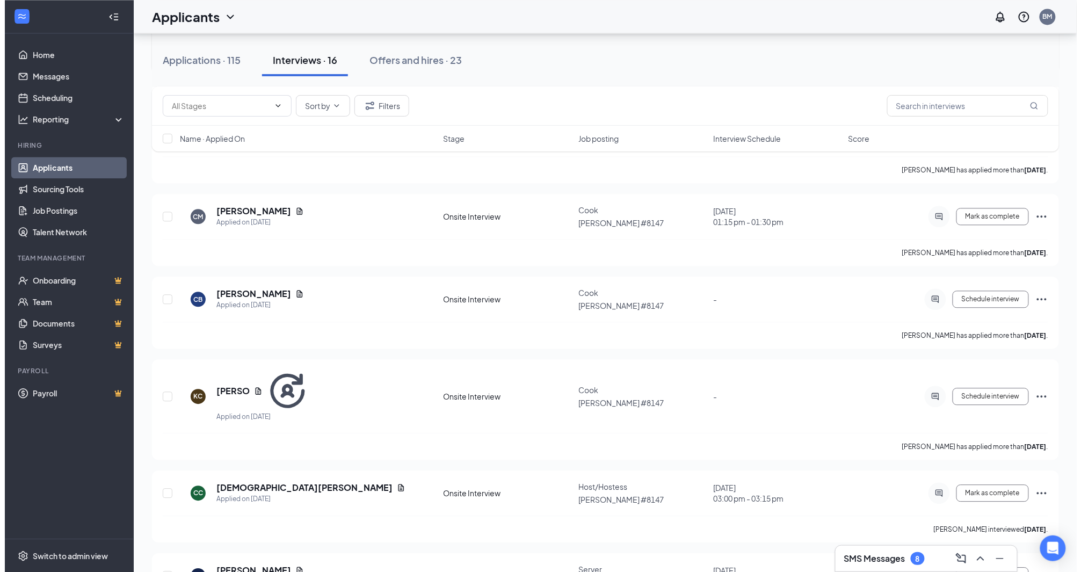
scroll to position [765, 0]
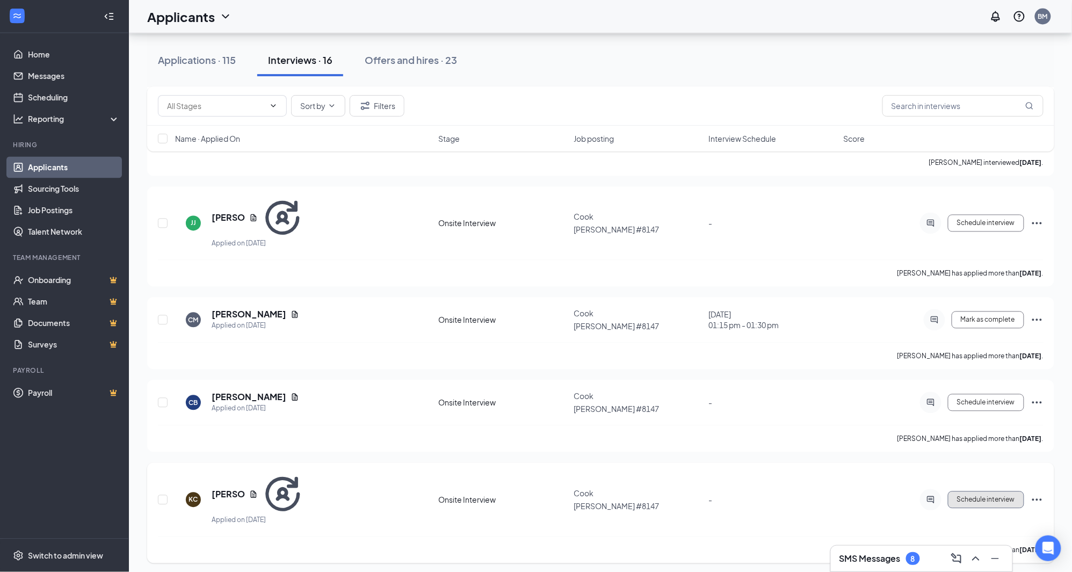
click at [989, 496] on span "Schedule interview" at bounding box center [986, 500] width 58 height 8
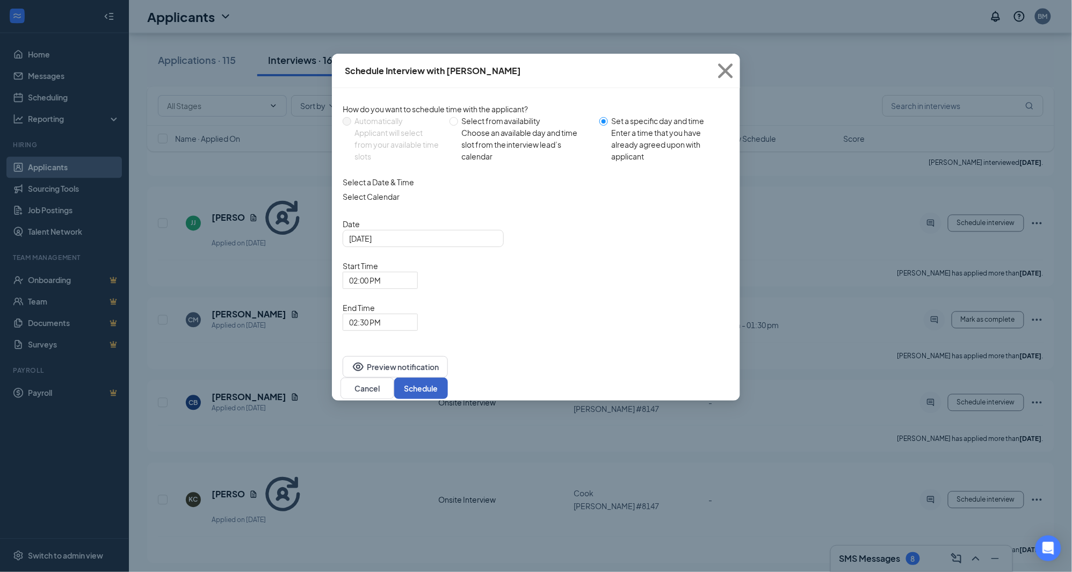
click at [448, 378] on button "Schedule" at bounding box center [421, 388] width 54 height 21
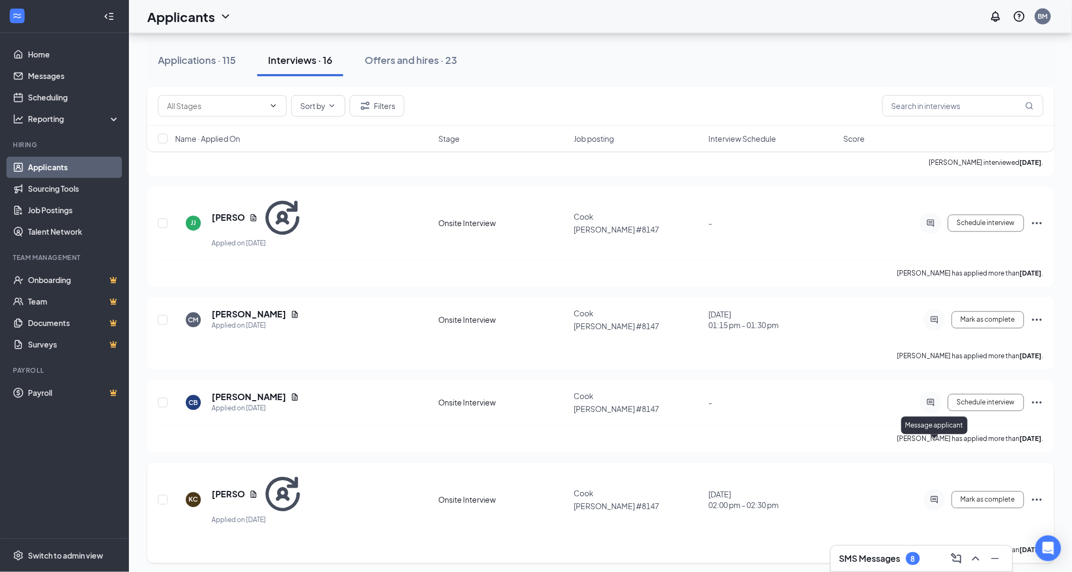
click at [935, 496] on icon "ActiveChat" at bounding box center [934, 499] width 7 height 7
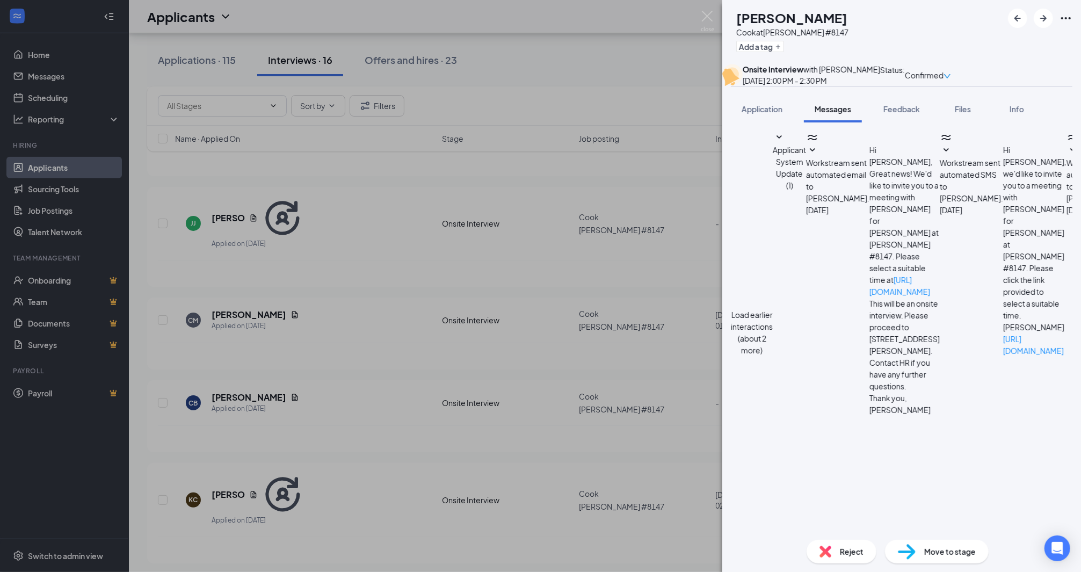
scroll to position [233, 0]
click at [867, 534] on textarea at bounding box center [799, 566] width 136 height 64
type textarea "N"
type textarea "That was supposed to be tomorrow not today. Let me know if you are still intere…"
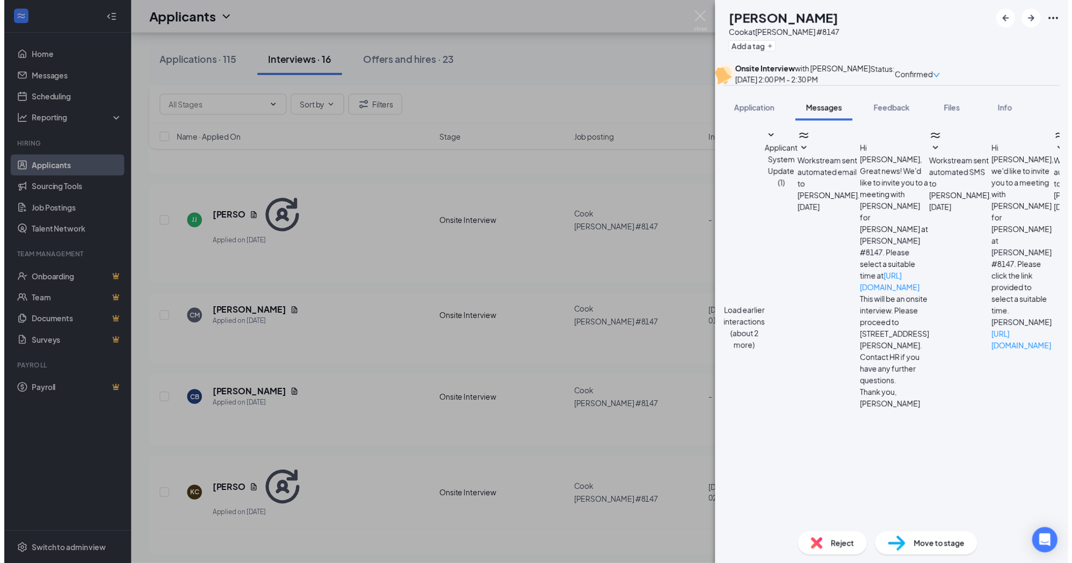
scroll to position [313, 0]
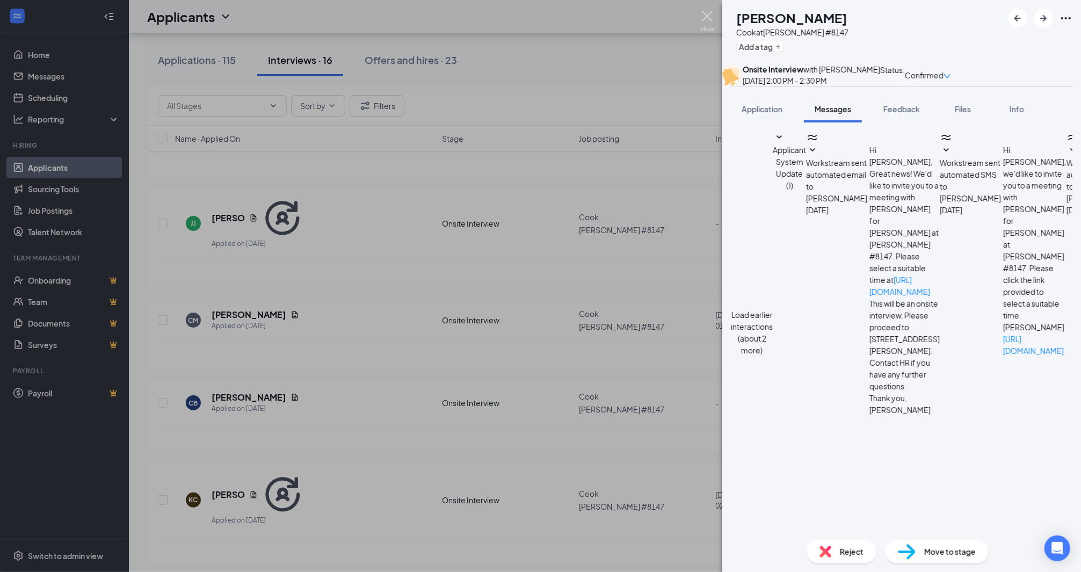
click at [704, 12] on img at bounding box center [707, 21] width 13 height 21
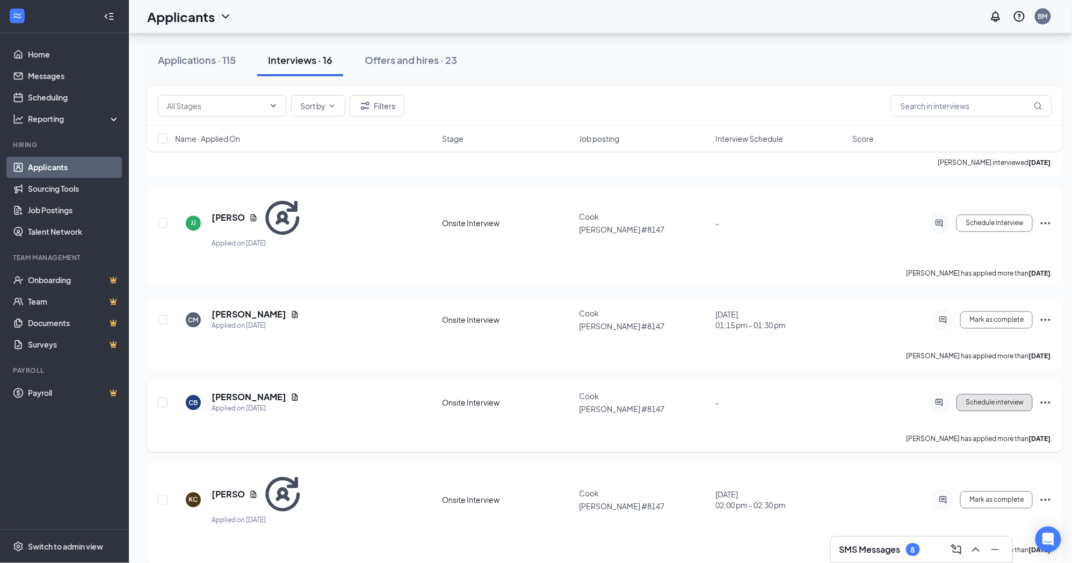
click at [992, 399] on span "Schedule interview" at bounding box center [995, 403] width 58 height 8
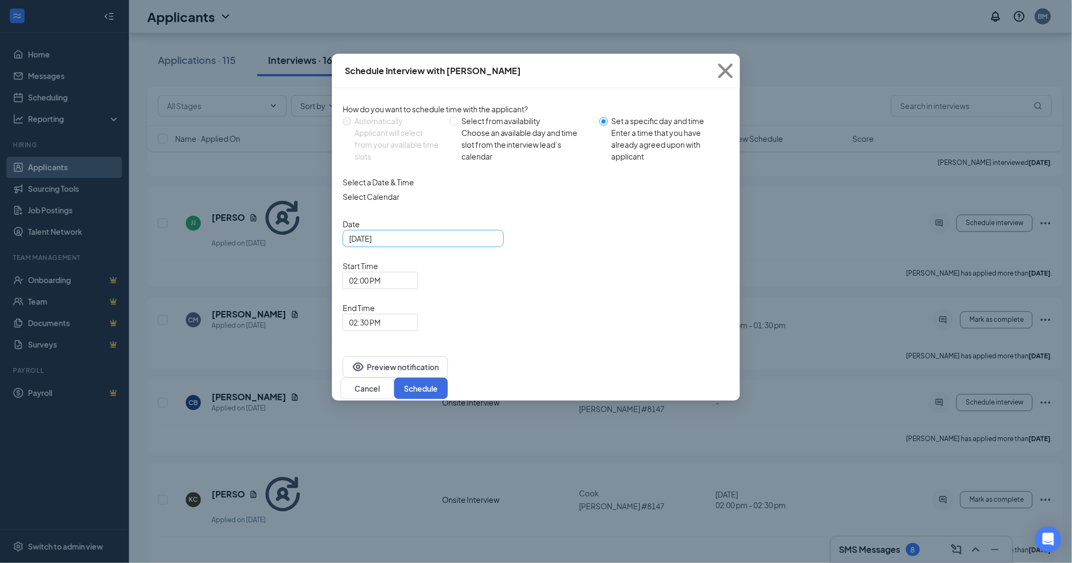
click at [487, 244] on div "Oct 15, 2025" at bounding box center [423, 239] width 148 height 12
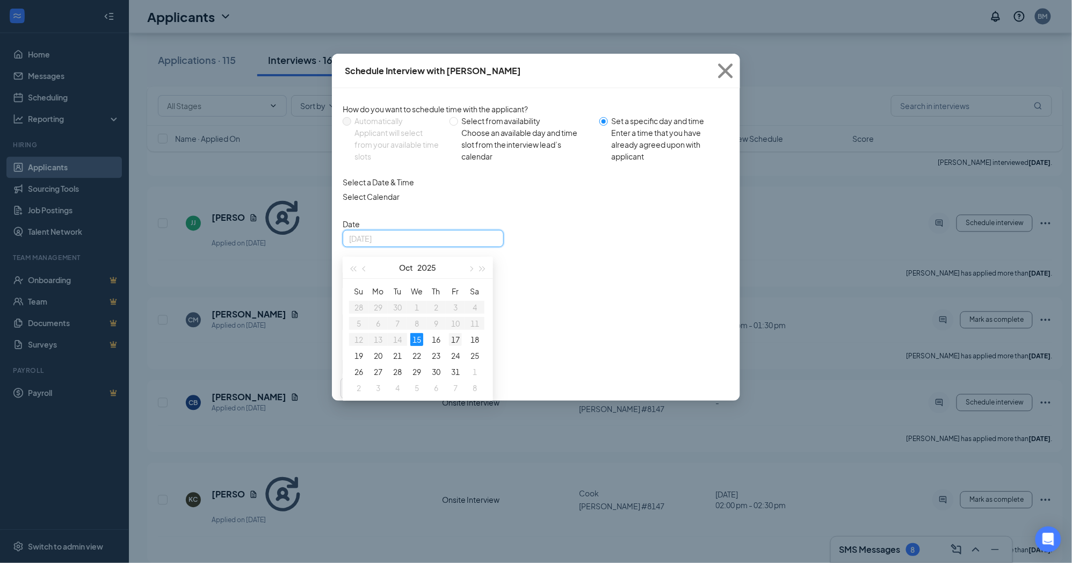
type input "Oct 17, 2025"
click at [454, 346] on div "17" at bounding box center [455, 339] width 13 height 13
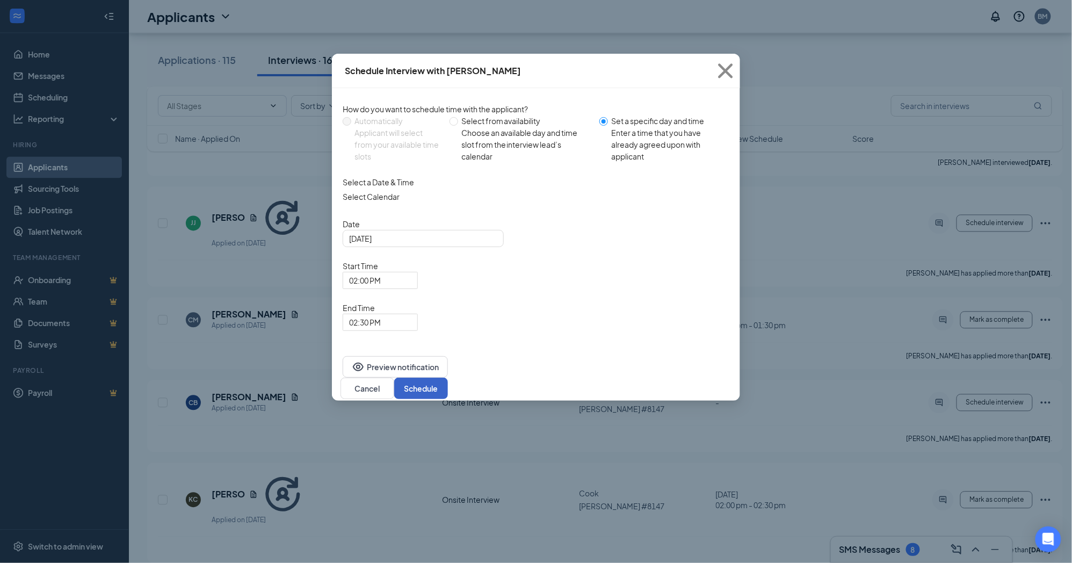
click at [448, 378] on button "Schedule" at bounding box center [421, 388] width 54 height 21
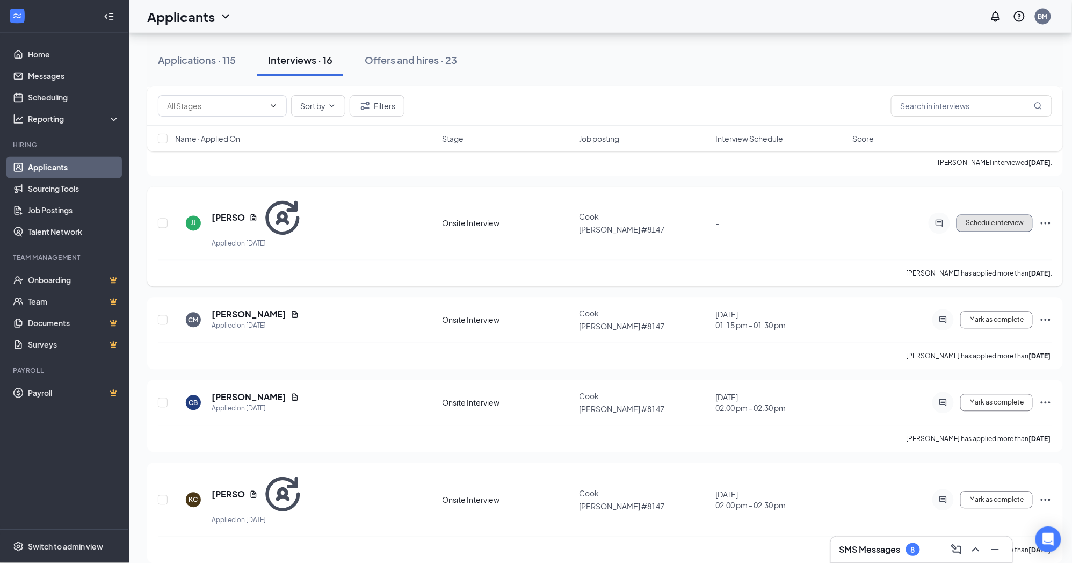
click at [1011, 220] on span "Schedule interview" at bounding box center [995, 224] width 58 height 8
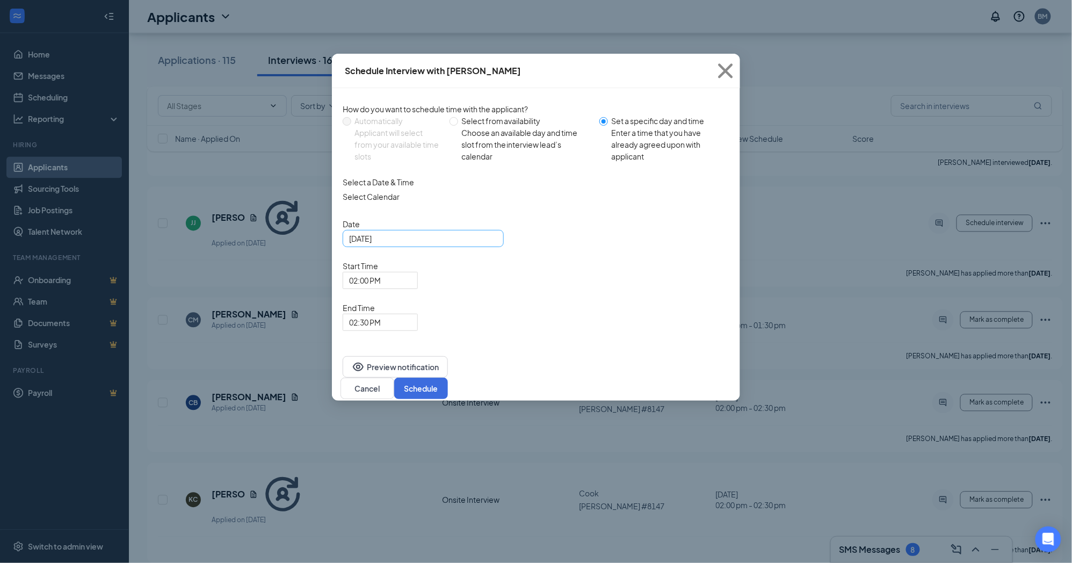
click at [488, 244] on div "Oct 15, 2025" at bounding box center [423, 239] width 148 height 12
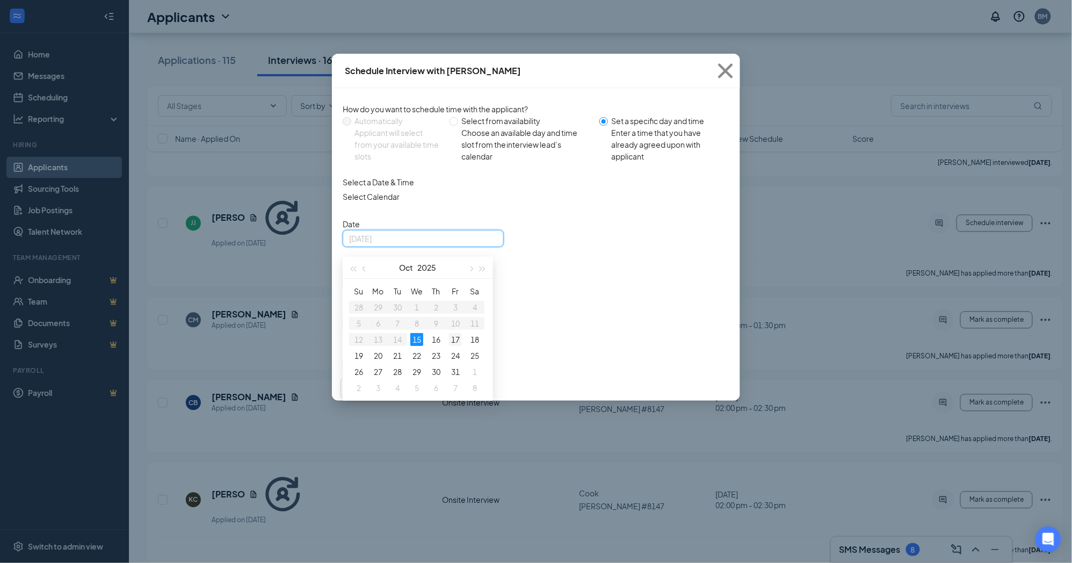
type input "Oct 17, 2025"
click at [458, 346] on div "17" at bounding box center [455, 339] width 13 height 13
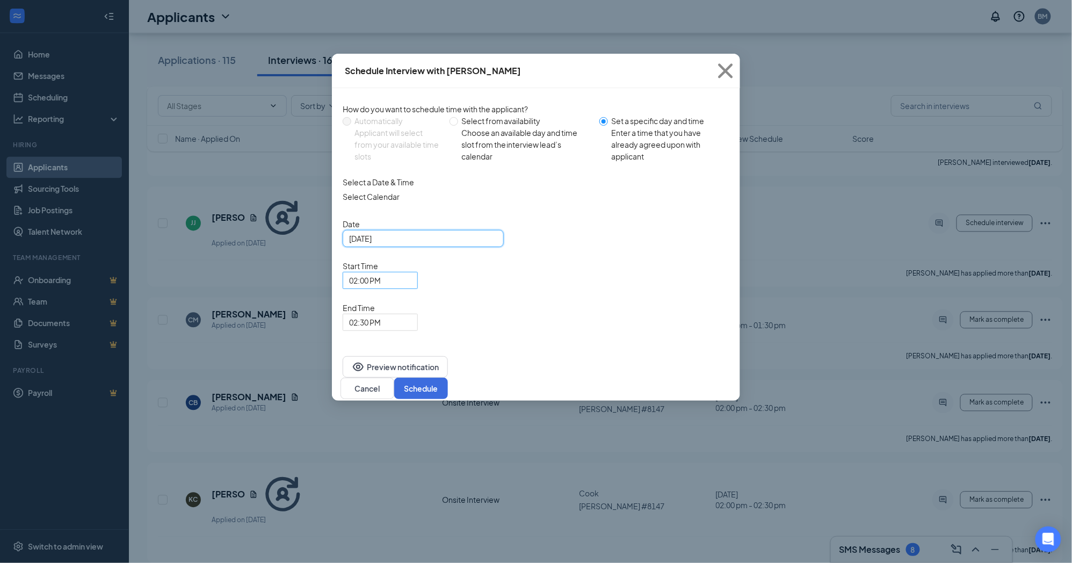
click at [411, 272] on span "02:00 PM" at bounding box center [380, 280] width 62 height 16
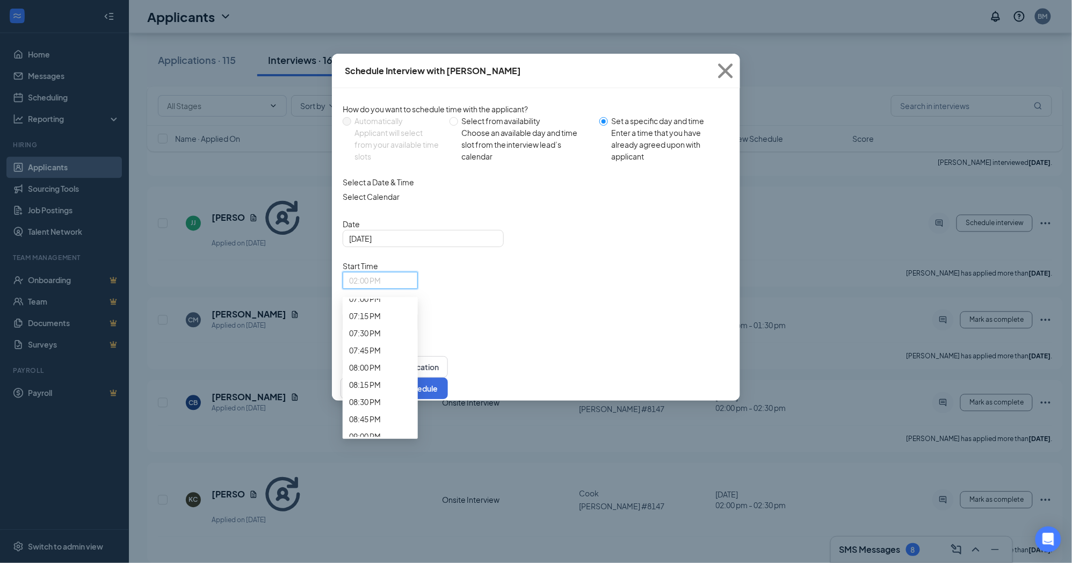
scroll to position [1391, 0]
click at [448, 378] on button "Schedule" at bounding box center [421, 388] width 54 height 21
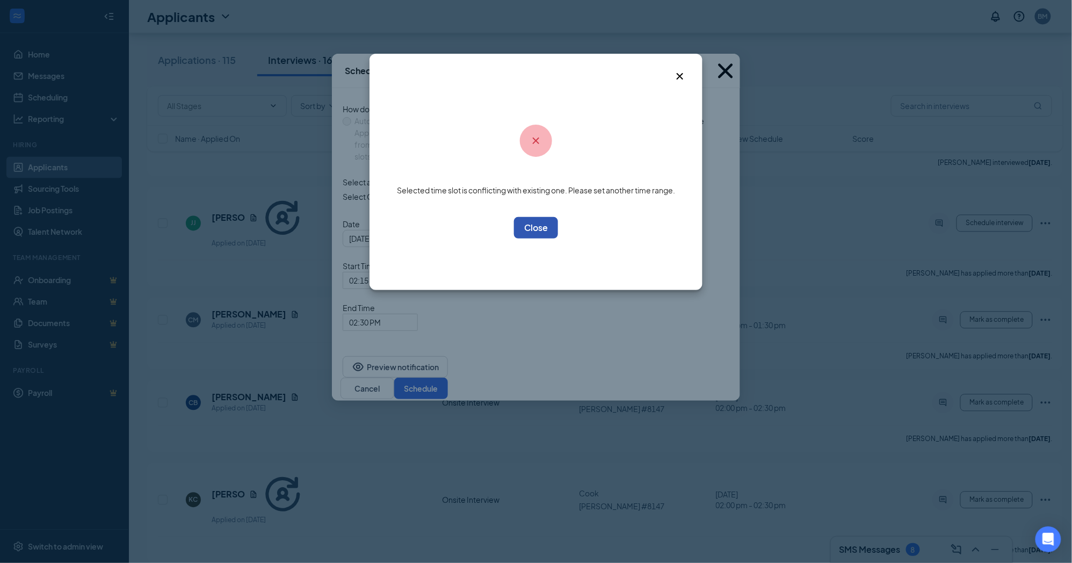
click at [539, 227] on button "OK" at bounding box center [536, 227] width 44 height 21
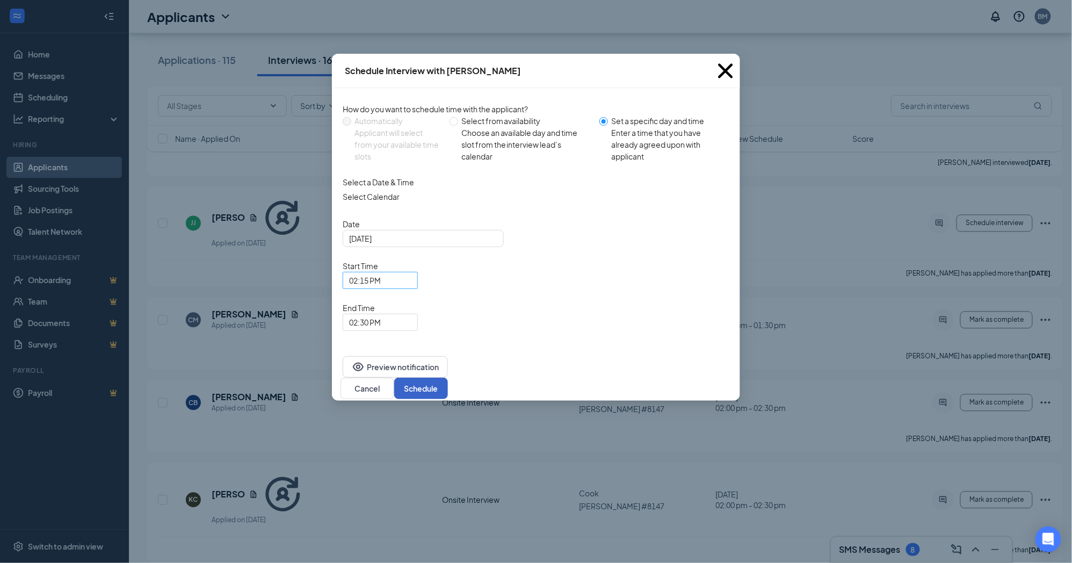
click at [411, 272] on span "02:15 PM" at bounding box center [380, 280] width 62 height 16
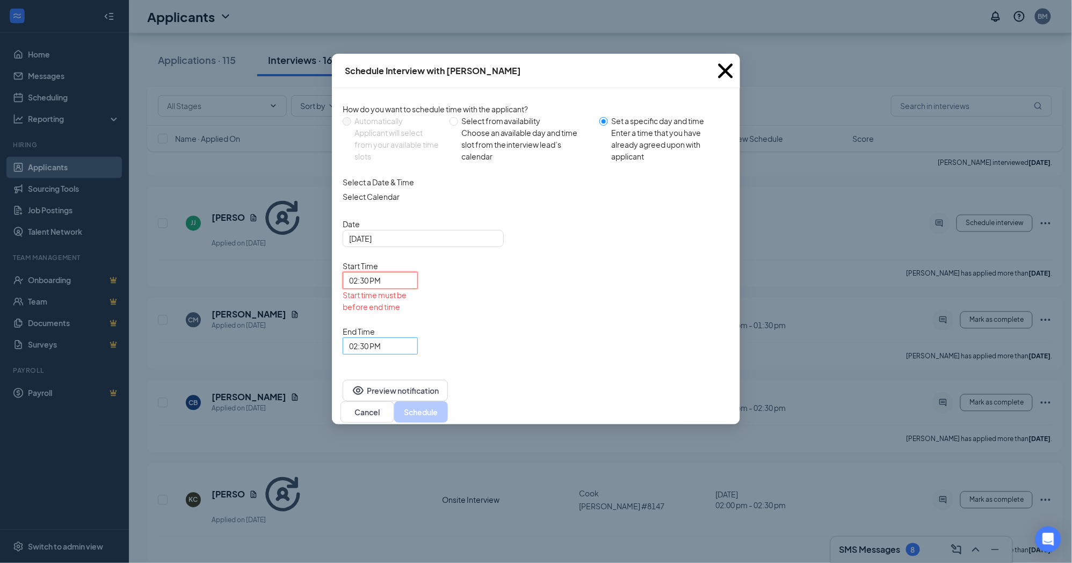
click at [418, 337] on div "02:30 PM" at bounding box center [380, 345] width 75 height 17
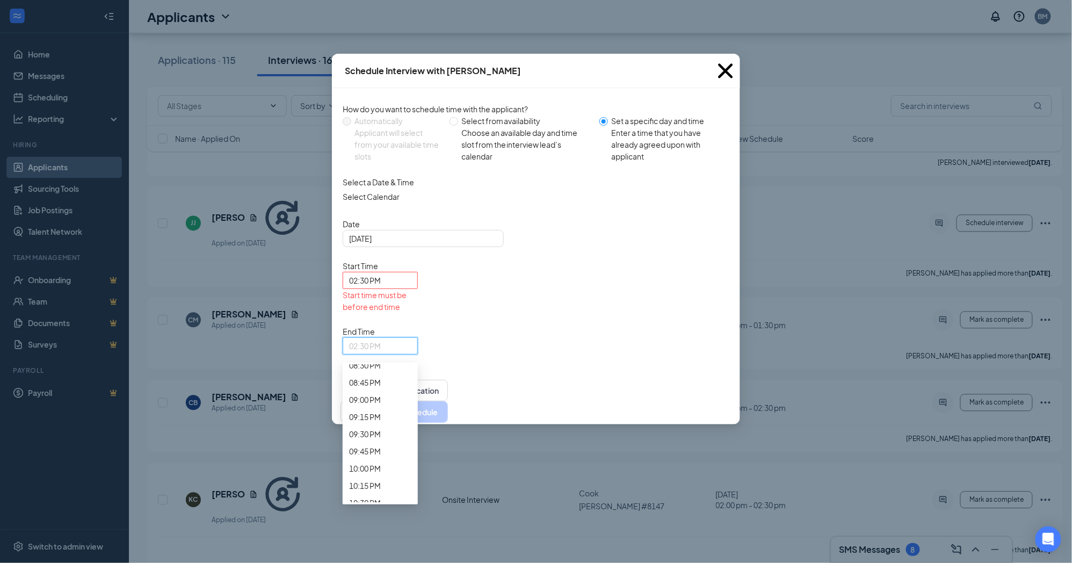
scroll to position [1441, 0]
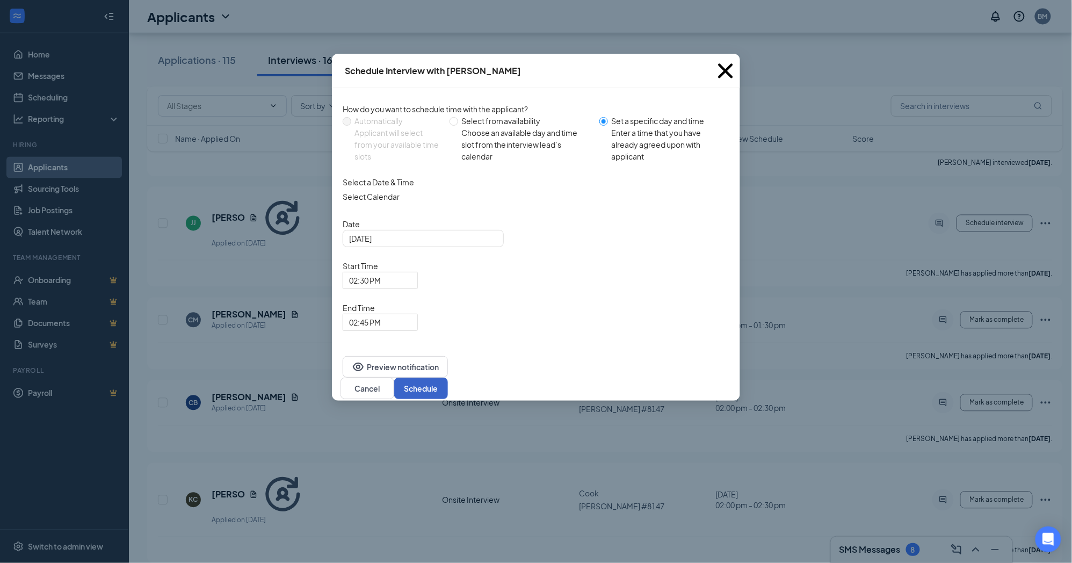
click at [448, 378] on button "Schedule" at bounding box center [421, 388] width 54 height 21
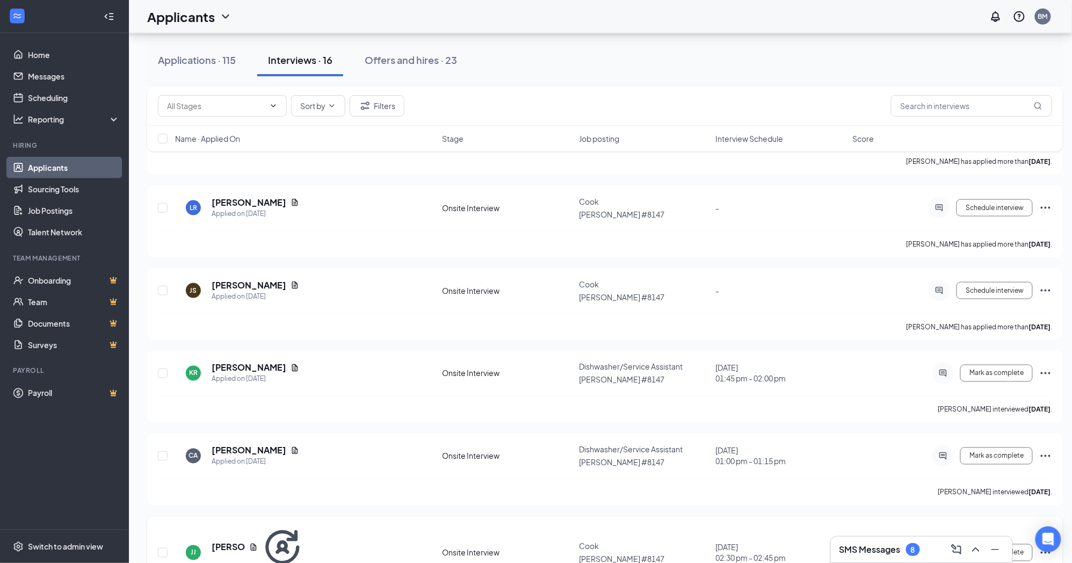
scroll to position [407, 0]
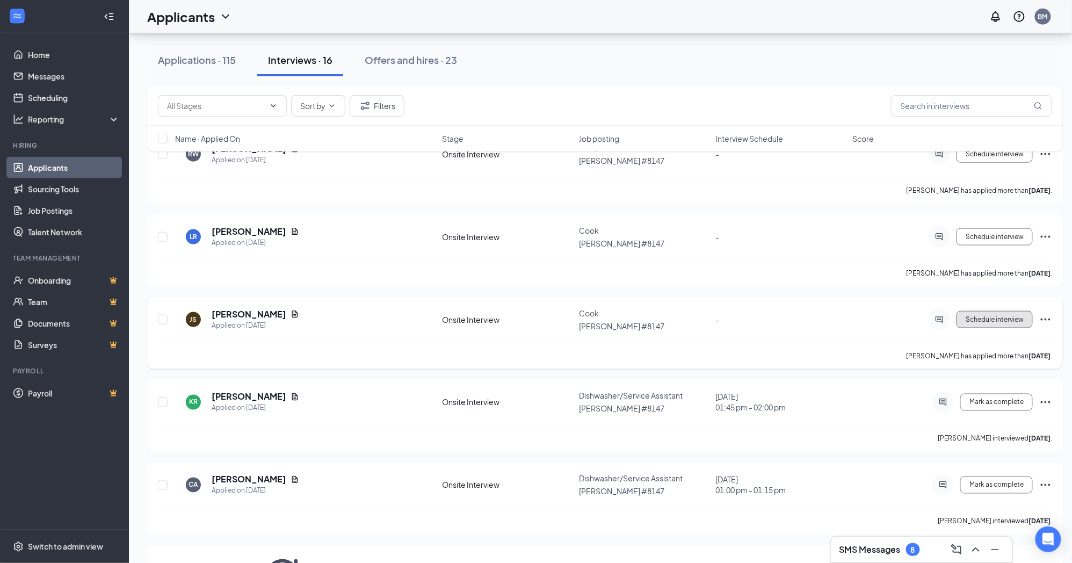
click at [1003, 316] on span "Schedule interview" at bounding box center [995, 320] width 58 height 8
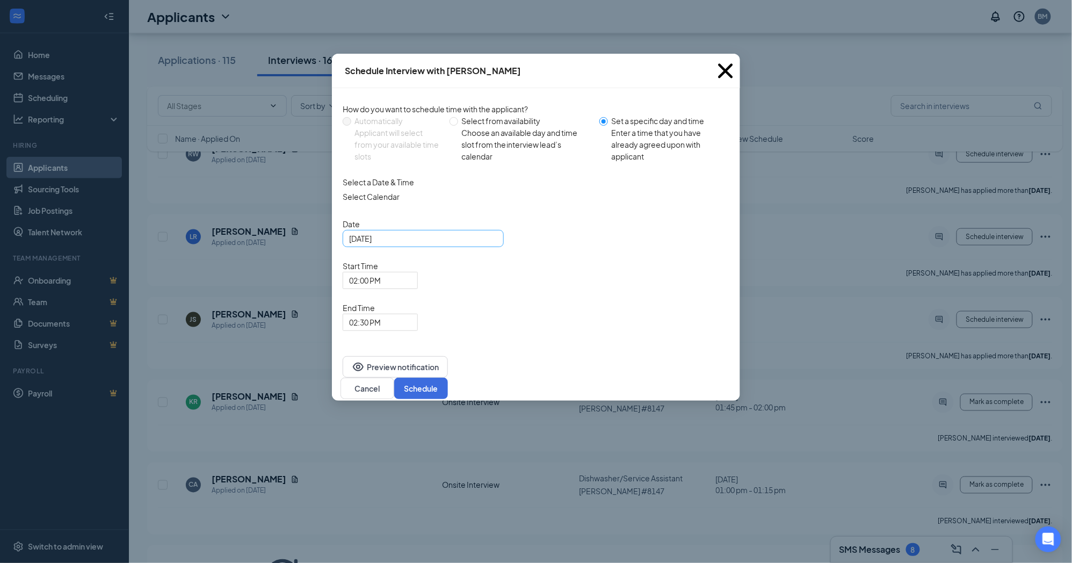
click at [487, 244] on div "Oct 15, 2025" at bounding box center [423, 239] width 148 height 12
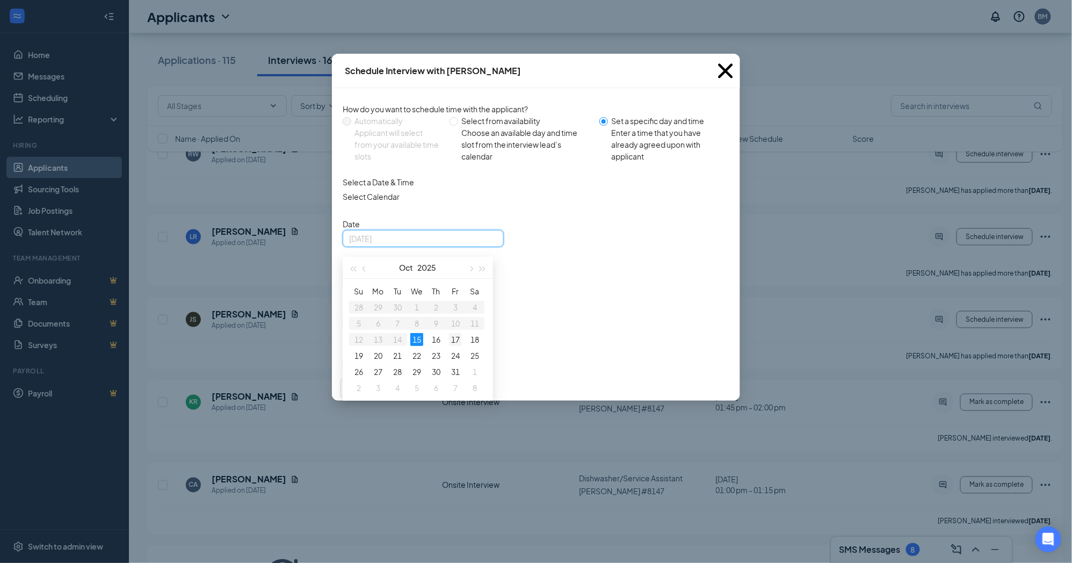
type input "Oct 17, 2025"
click at [455, 343] on div "17" at bounding box center [455, 339] width 13 height 13
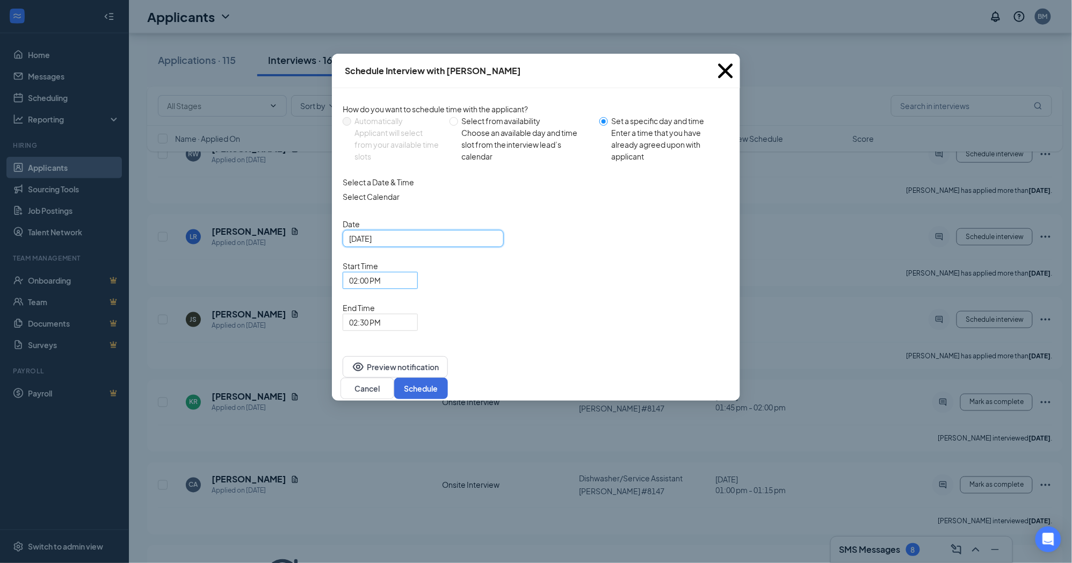
click at [411, 272] on span "02:00 PM" at bounding box center [380, 280] width 62 height 16
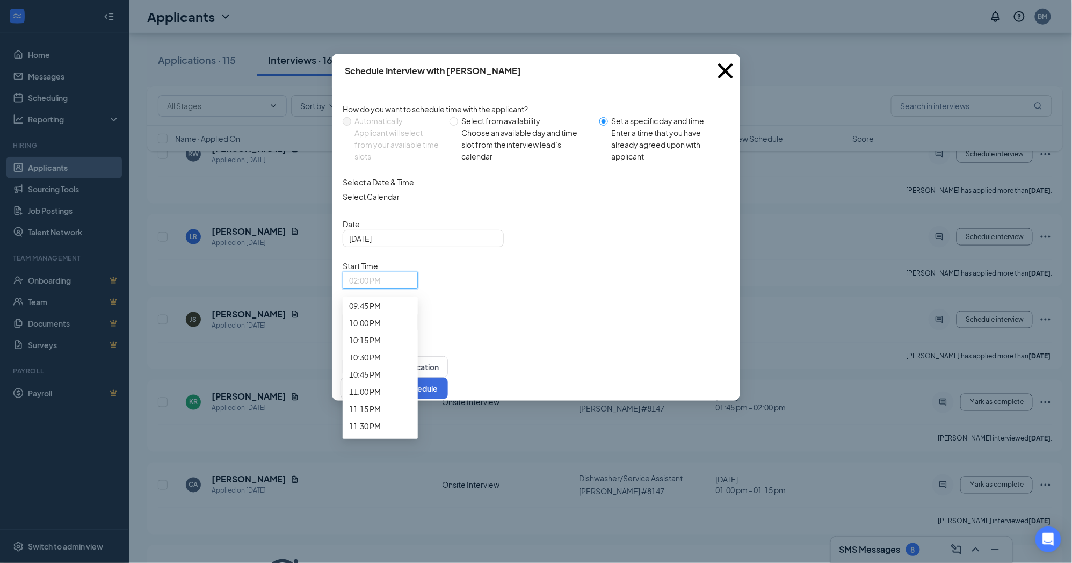
scroll to position [1451, 0]
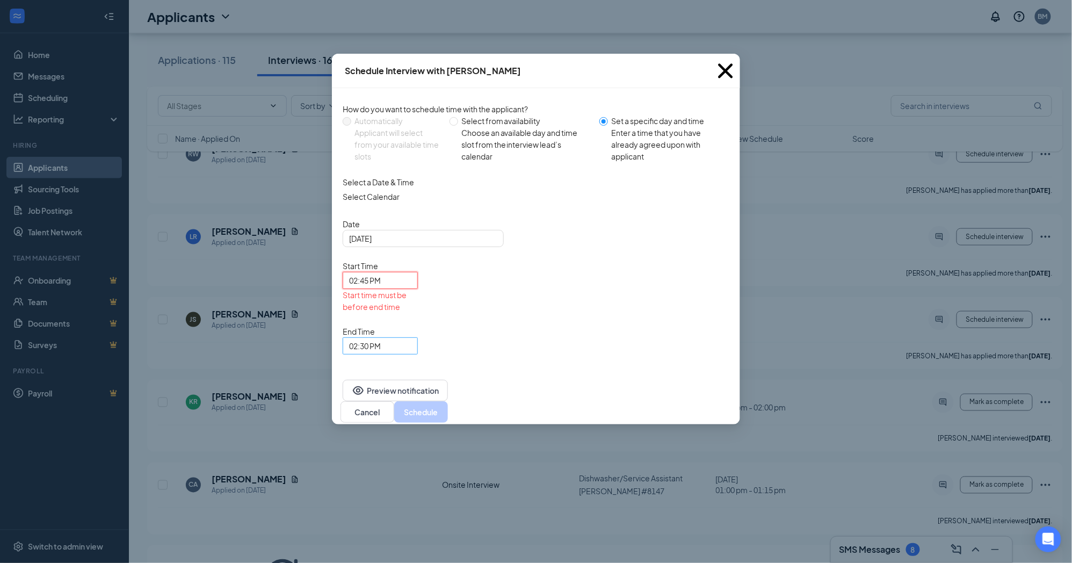
click at [411, 338] on span "02:30 PM" at bounding box center [380, 346] width 62 height 16
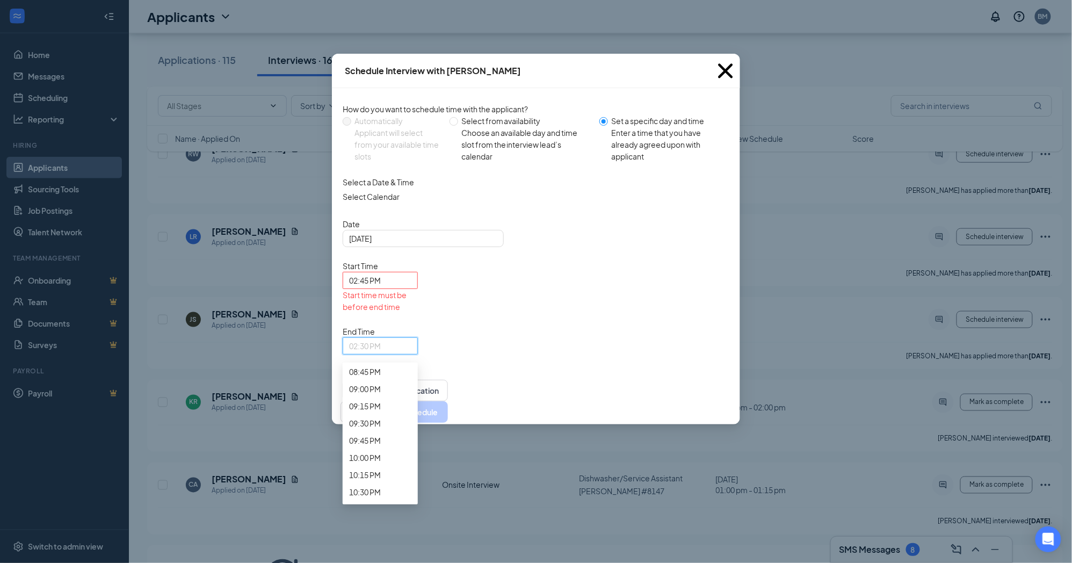
scroll to position [1441, 0]
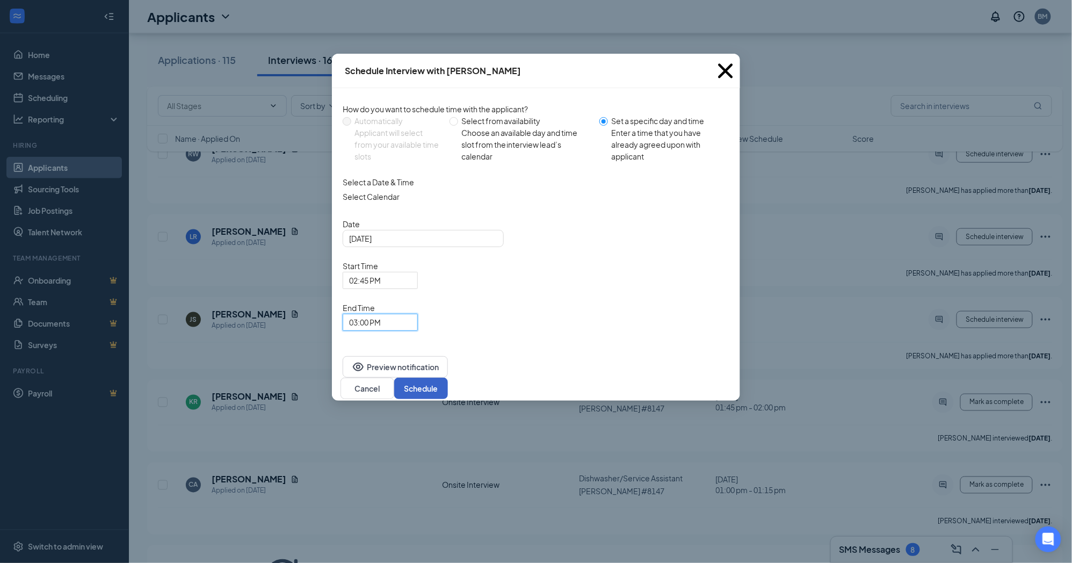
click at [448, 378] on button "Schedule" at bounding box center [421, 388] width 54 height 21
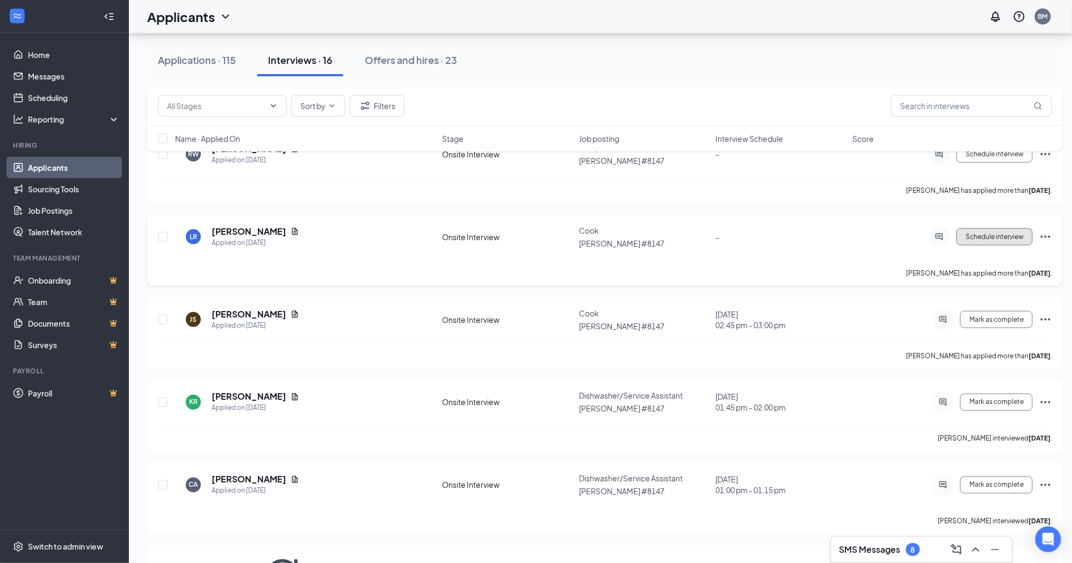
click at [1006, 234] on span "Schedule interview" at bounding box center [995, 237] width 58 height 8
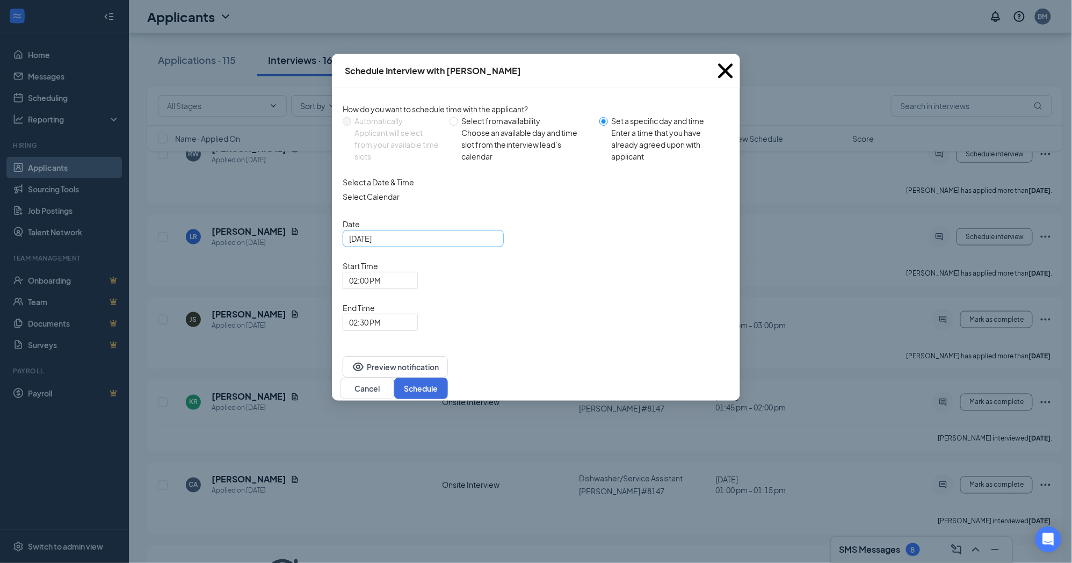
click at [489, 244] on div "Oct 15, 2025" at bounding box center [423, 239] width 148 height 12
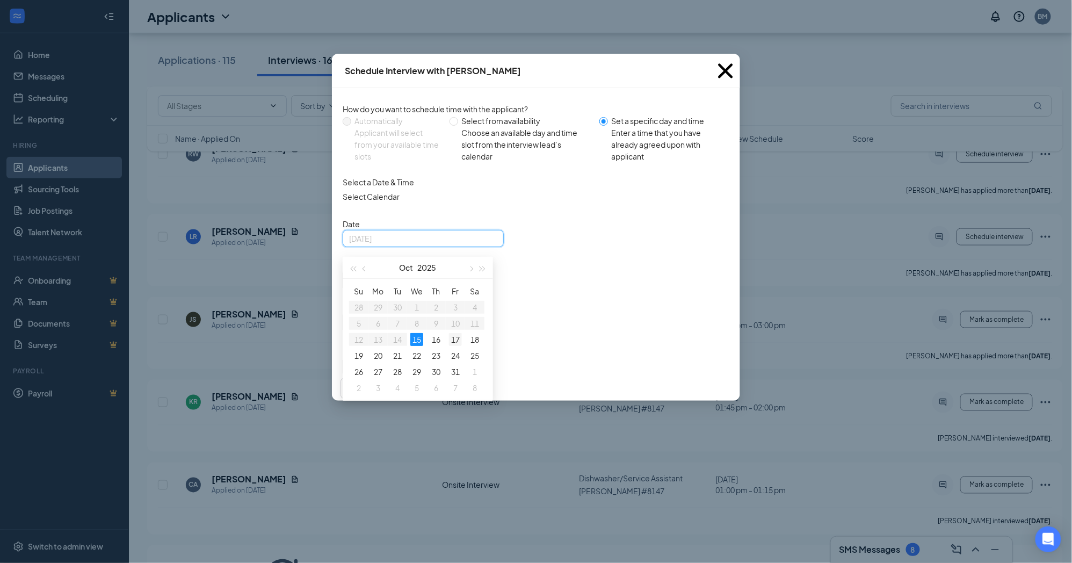
type input "Oct 17, 2025"
click at [459, 345] on div "17" at bounding box center [455, 339] width 13 height 13
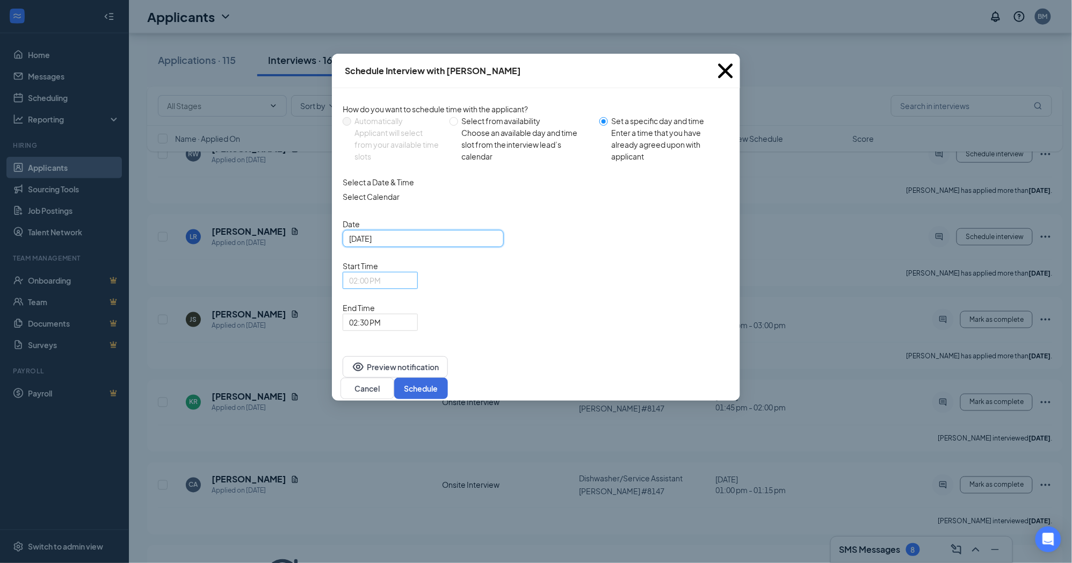
click at [411, 272] on span "02:00 PM" at bounding box center [380, 280] width 62 height 16
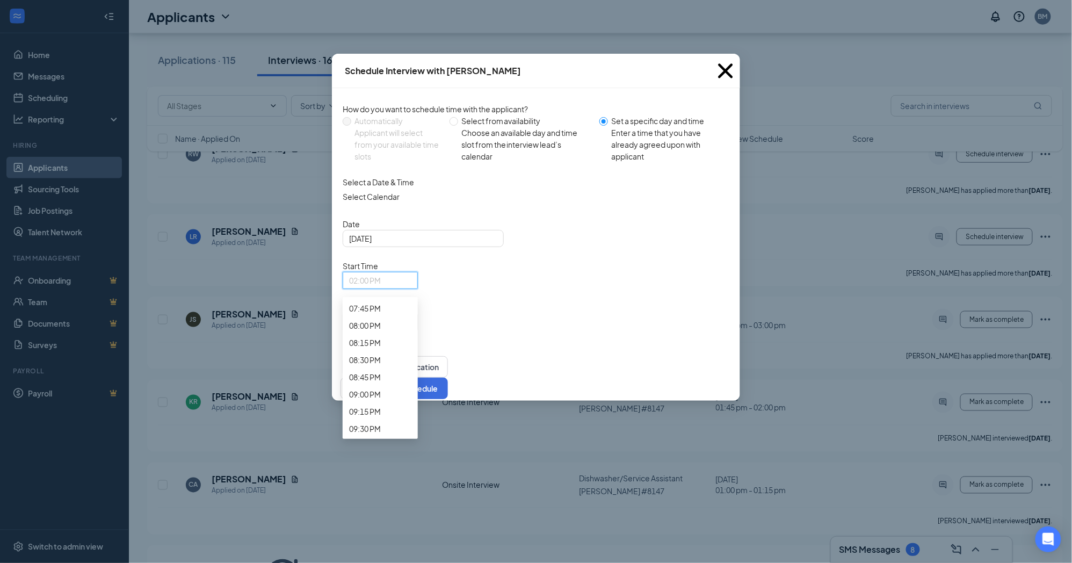
scroll to position [1391, 0]
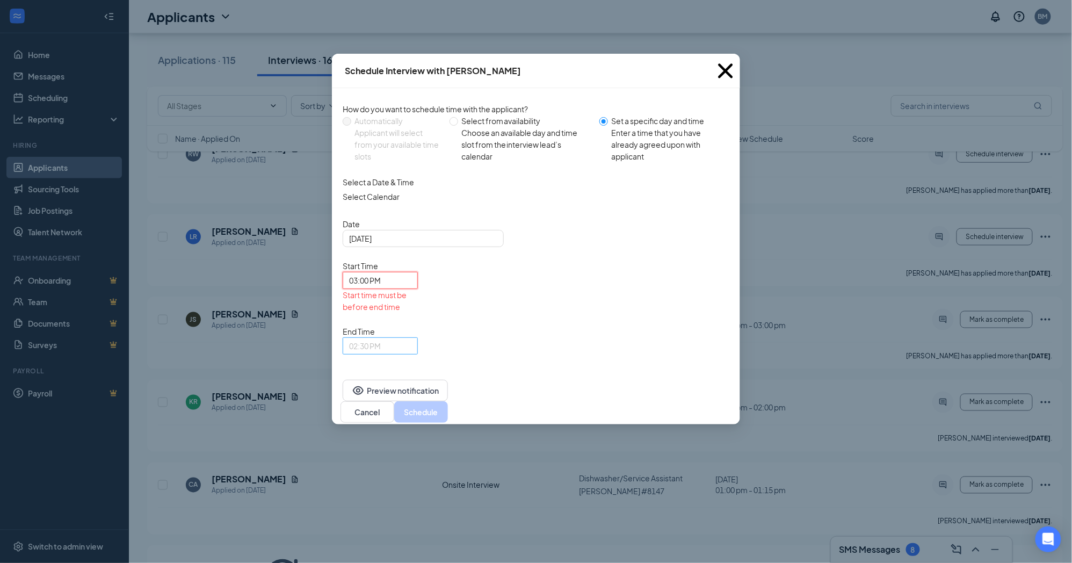
click at [411, 338] on span "02:30 PM" at bounding box center [380, 346] width 62 height 16
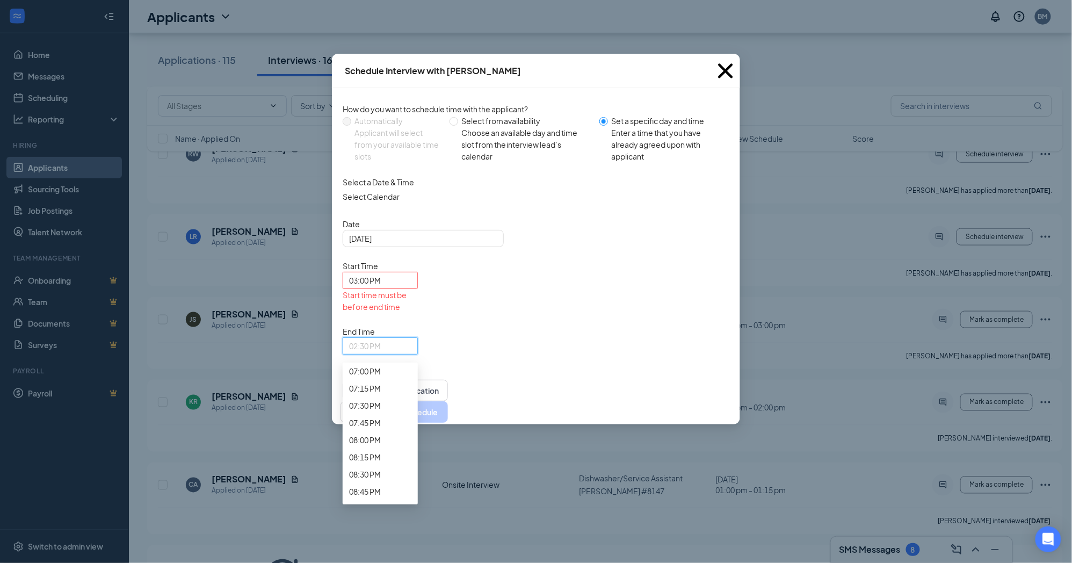
scroll to position [1500, 0]
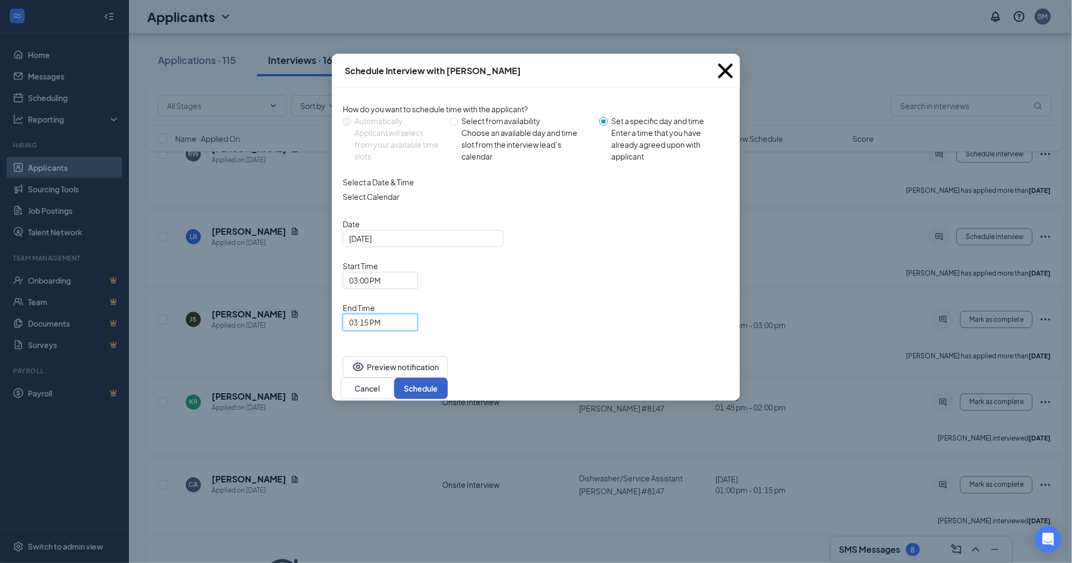
click at [448, 378] on button "Schedule" at bounding box center [421, 388] width 54 height 21
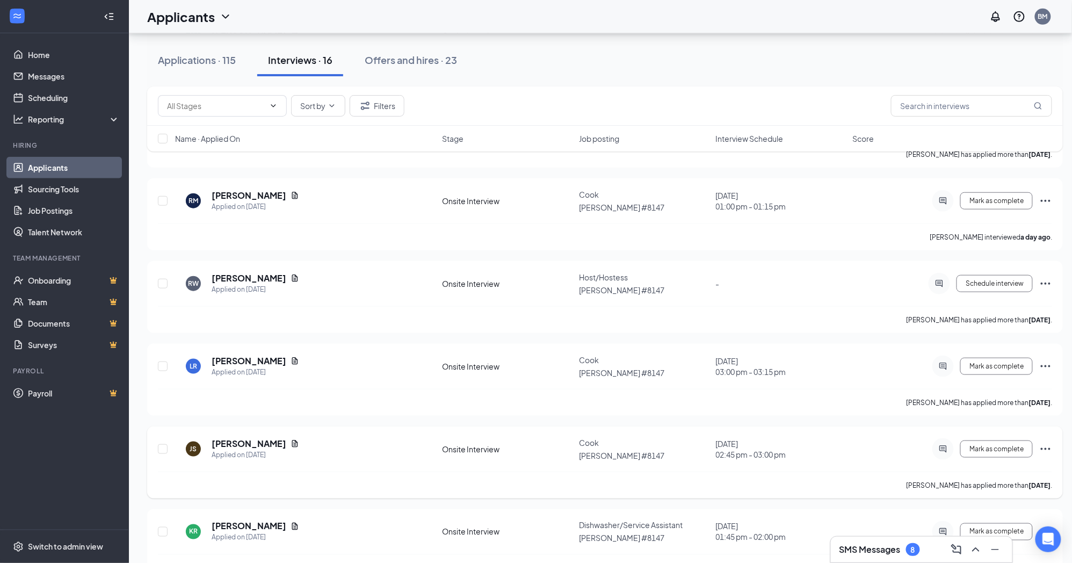
scroll to position [228, 0]
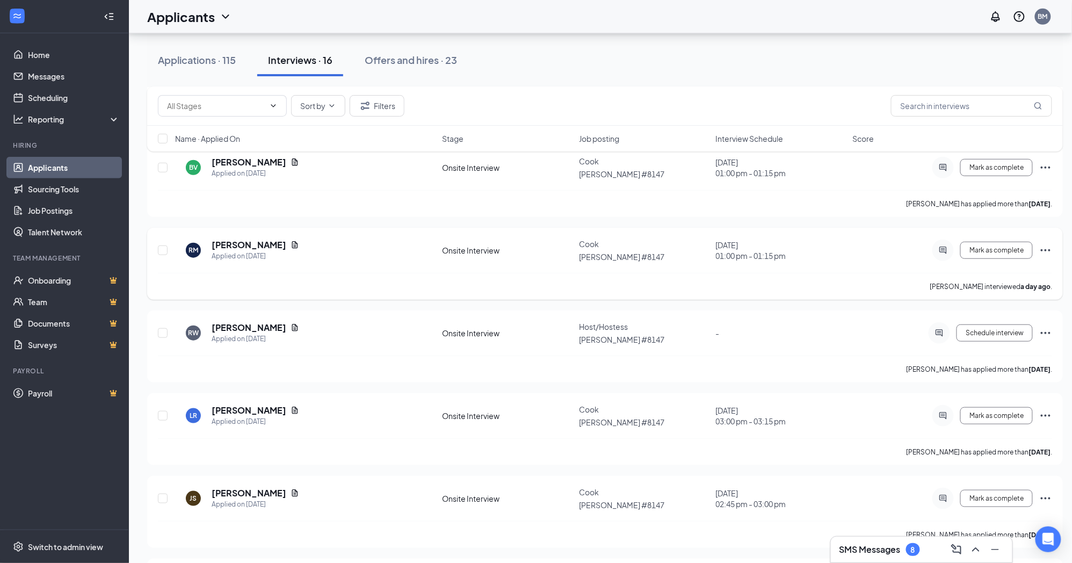
click at [1045, 249] on icon "Ellipses" at bounding box center [1046, 250] width 10 height 2
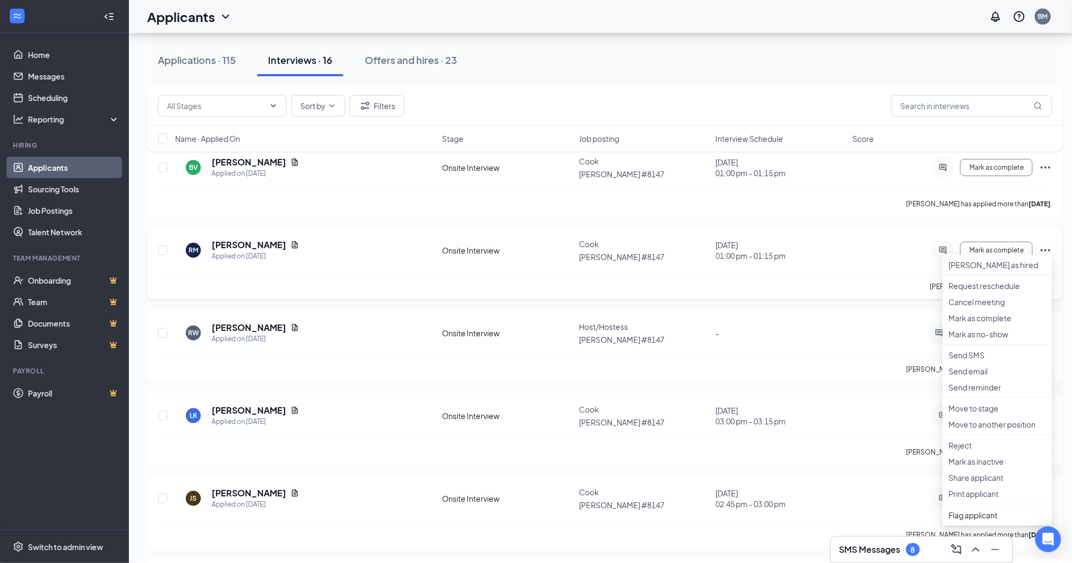
click at [922, 245] on div "Mark as complete" at bounding box center [971, 250] width 161 height 21
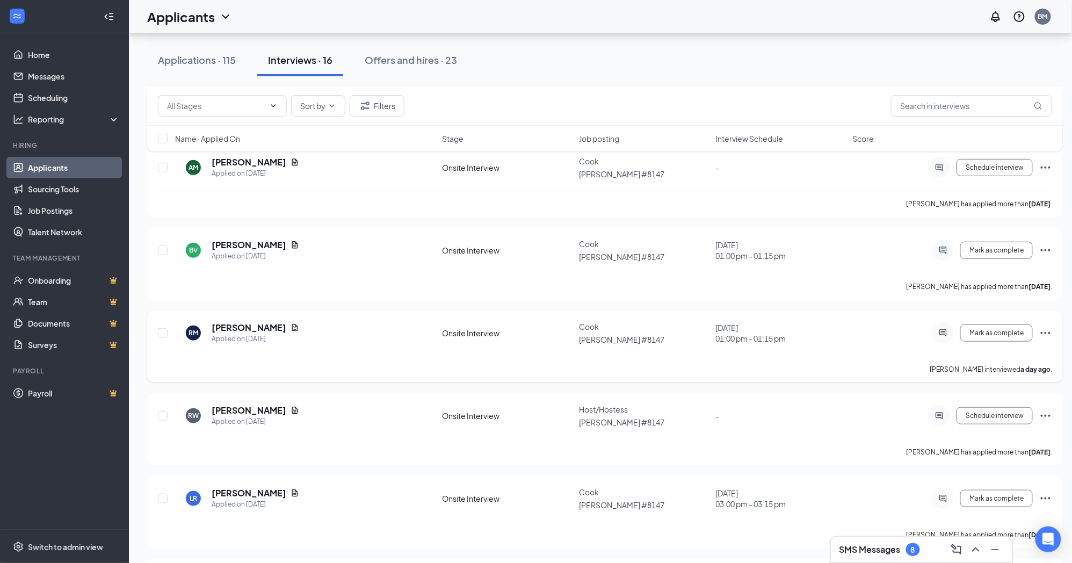
scroll to position [109, 0]
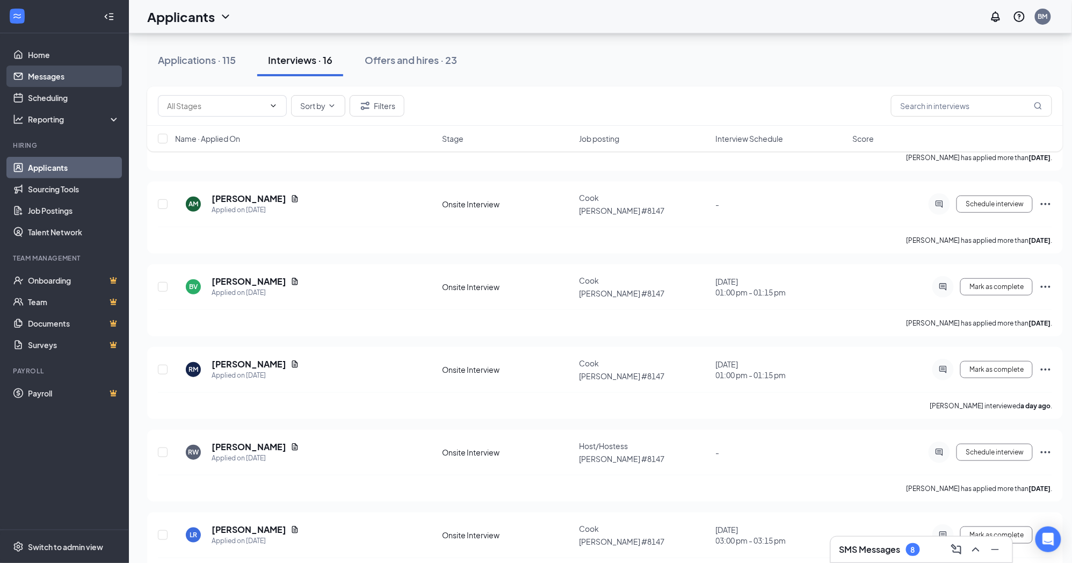
click at [40, 72] on link "Messages" at bounding box center [74, 76] width 92 height 21
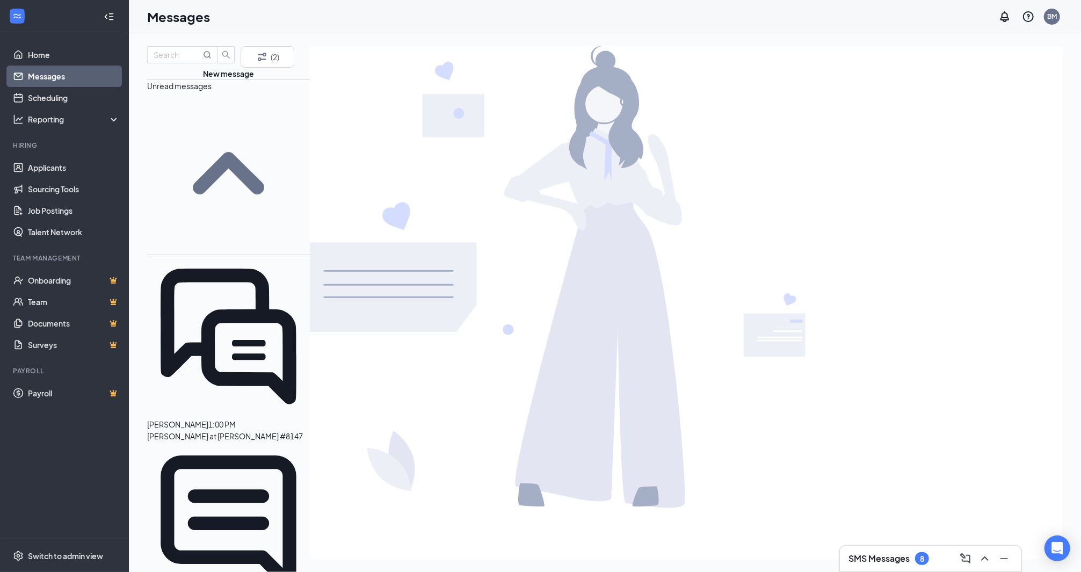
click at [203, 420] on span "BRIAN VILLARREAL" at bounding box center [177, 425] width 61 height 10
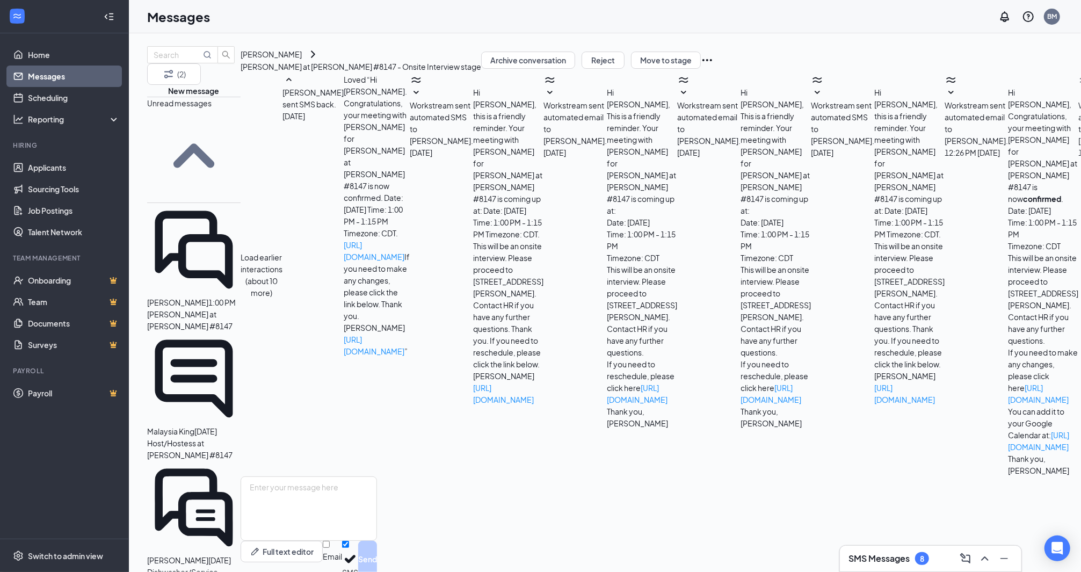
click at [194, 426] on span "Malaysia King" at bounding box center [170, 431] width 47 height 10
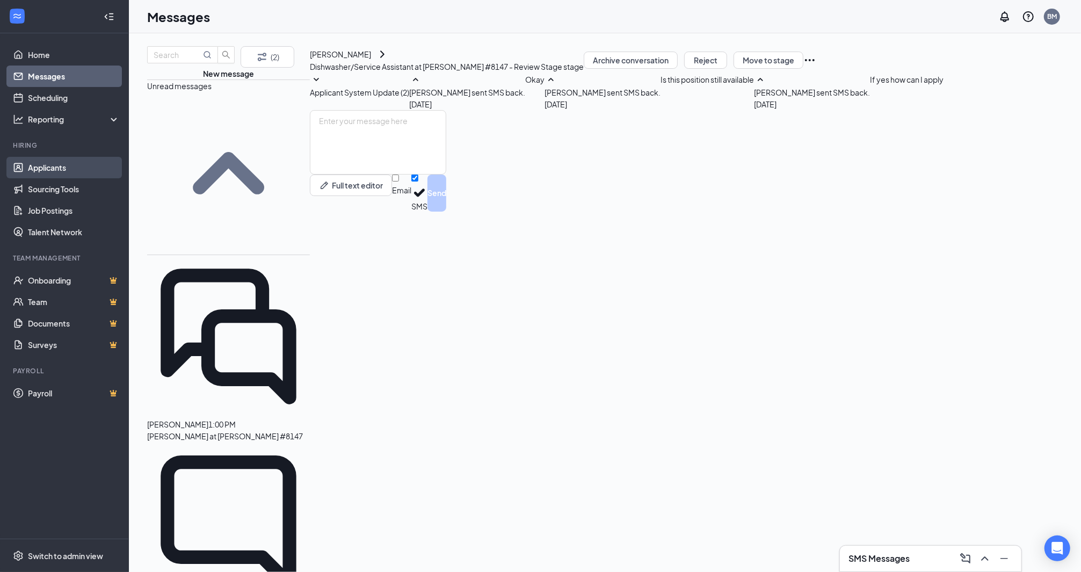
click at [60, 160] on link "Applicants" at bounding box center [74, 167] width 92 height 21
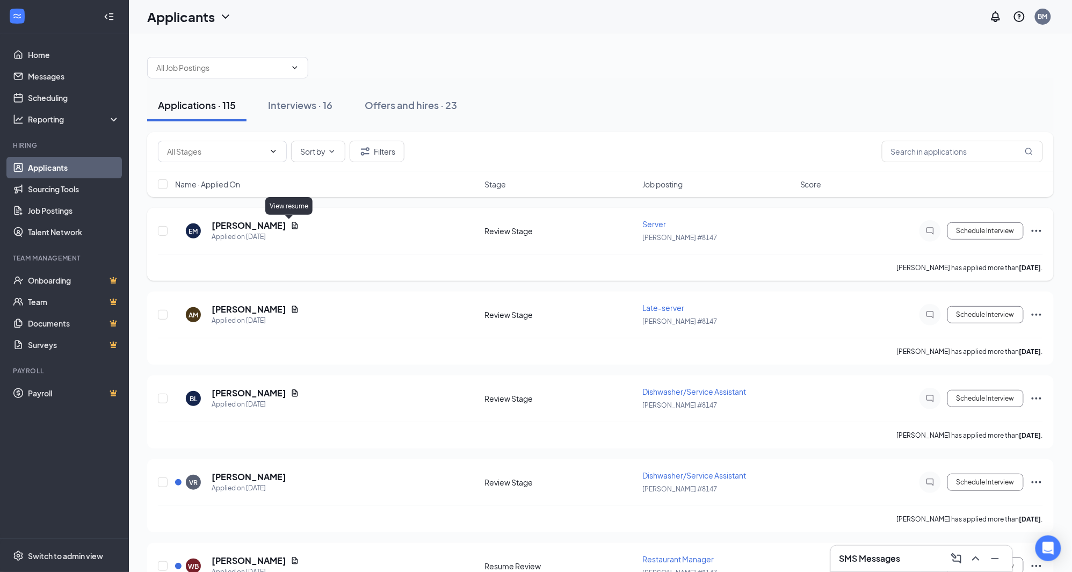
click at [291, 222] on icon "Document" at bounding box center [295, 225] width 9 height 9
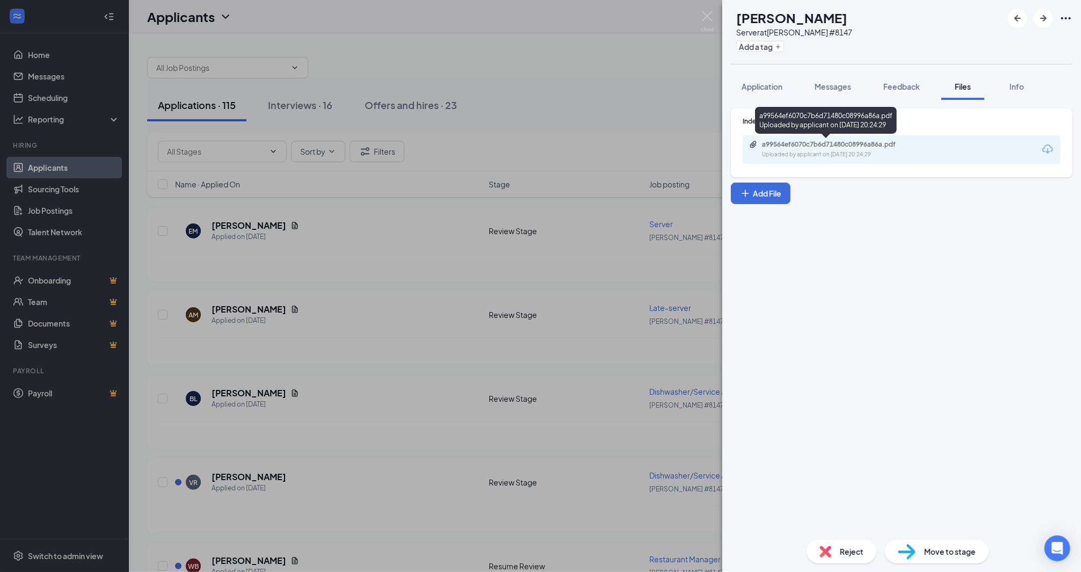
click at [845, 143] on div "a99564ef6070c7b6d71480c08996a86a.pdf" at bounding box center [837, 144] width 150 height 9
click at [709, 7] on div "EM Ewan Moukarem Server at Denny's #8147 Add a tag Application Messages Feedbac…" at bounding box center [540, 286] width 1081 height 572
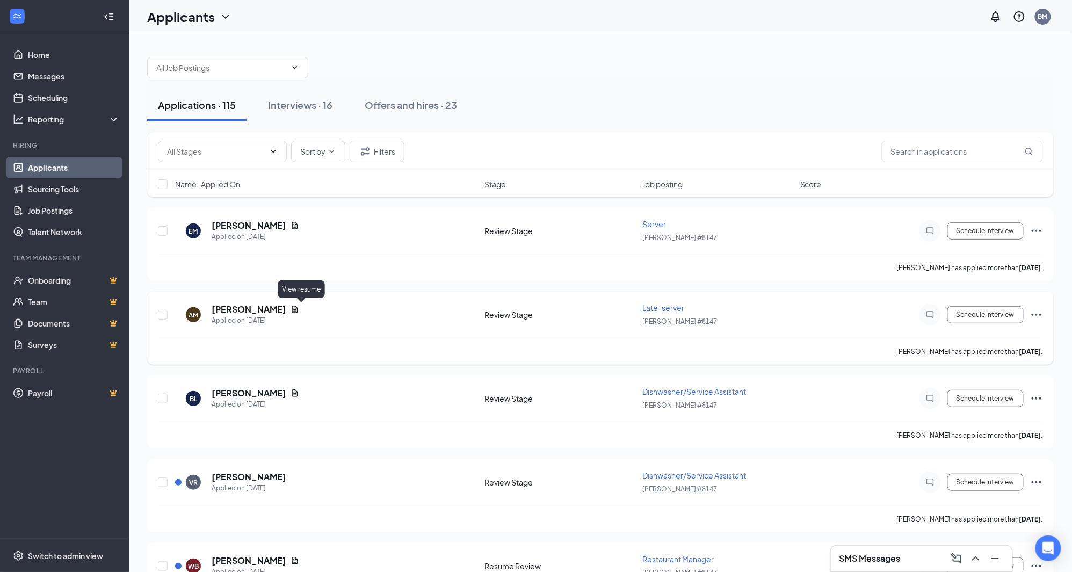
click at [299, 308] on icon "Document" at bounding box center [295, 309] width 9 height 9
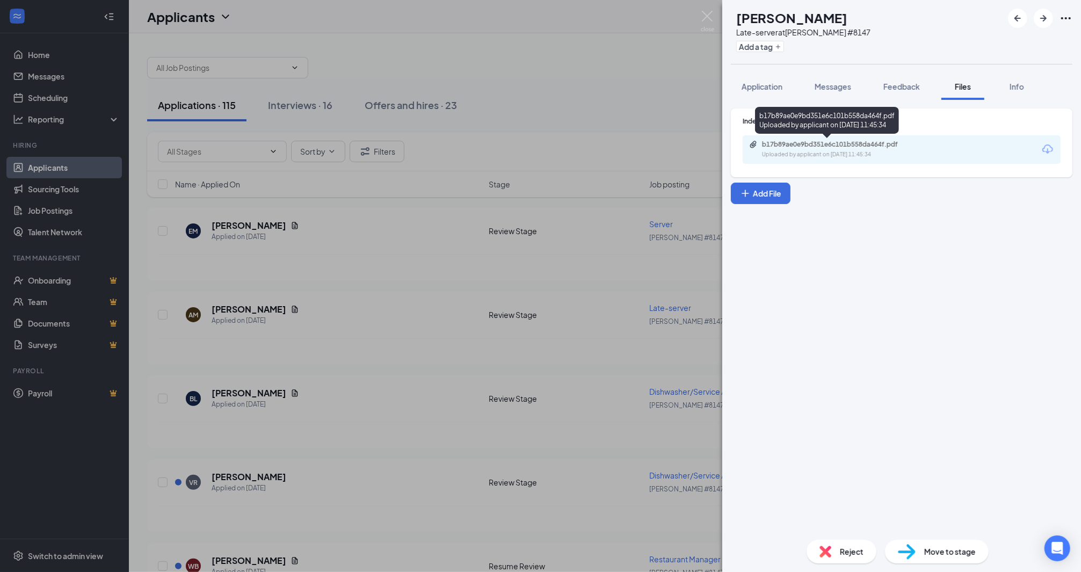
click at [826, 140] on div "b17b89ae0e9bd351e6c101b558da464f.pdf" at bounding box center [837, 144] width 150 height 9
click at [280, 394] on div "AM Angelito Masterson Late-server at Denny's #8147 Add a tag Application Messag…" at bounding box center [540, 286] width 1081 height 572
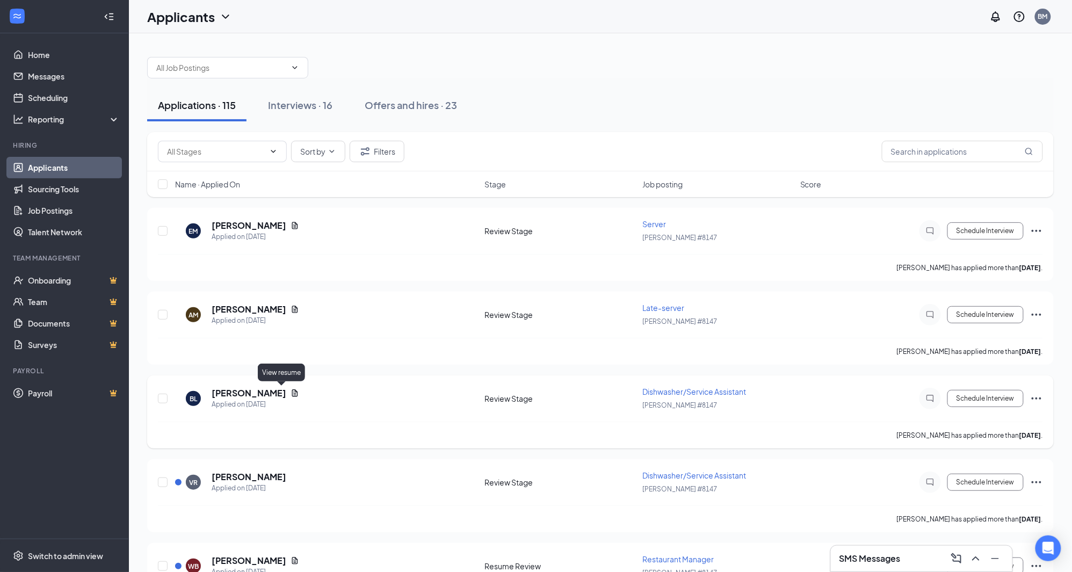
click at [291, 389] on icon "Document" at bounding box center [295, 393] width 9 height 9
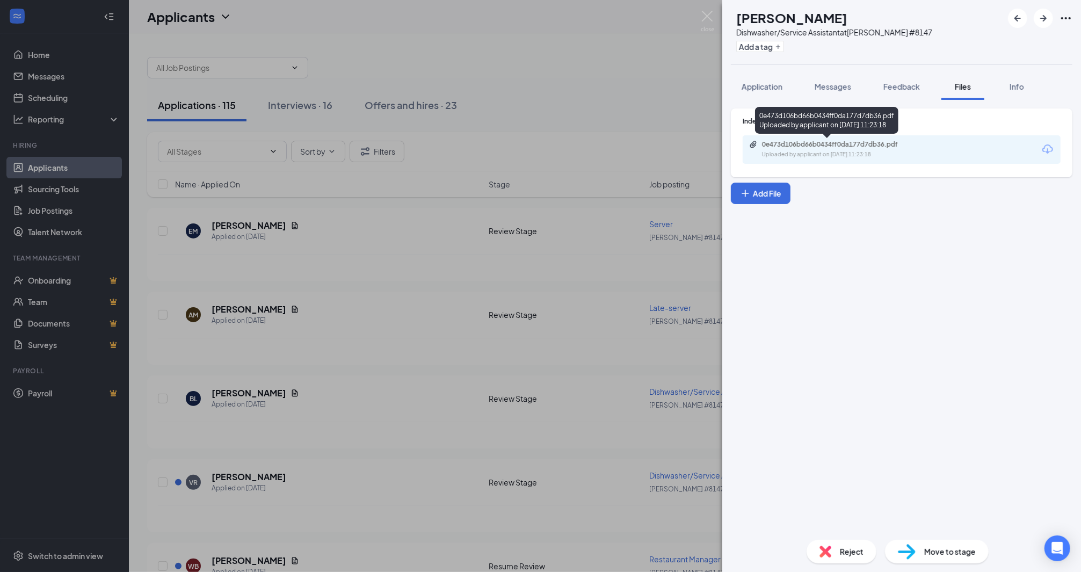
click at [829, 145] on div "0e473d106bd66b0434ff0da177d7db36.pdf" at bounding box center [837, 144] width 150 height 9
